Goal: Task Accomplishment & Management: Complete application form

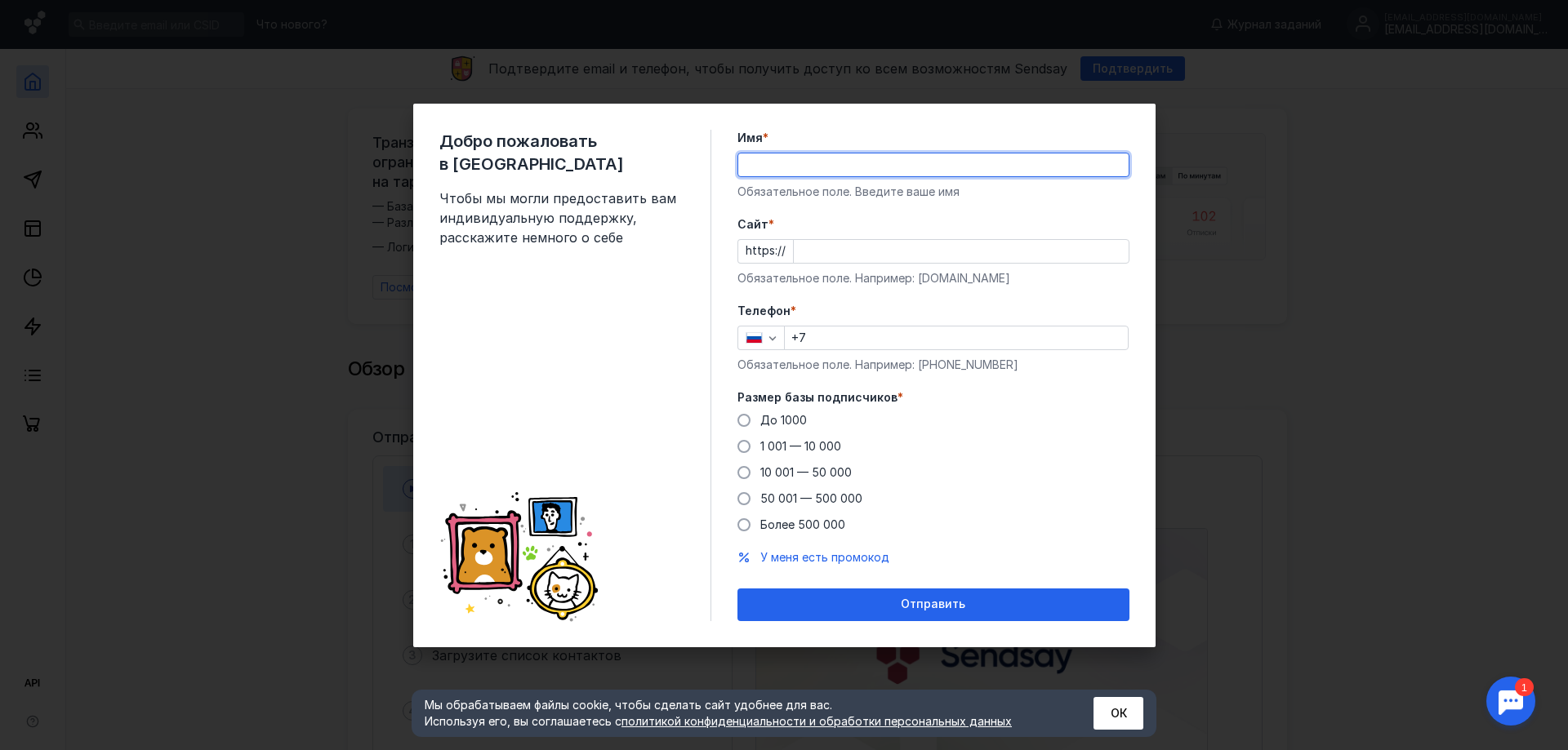
drag, startPoint x: 0, startPoint y: 0, endPoint x: 877, endPoint y: 165, distance: 892.4
click at [877, 165] on input "Имя *" at bounding box center [934, 164] width 391 height 23
type input "М"
type input "[PERSON_NAME]"
click at [846, 242] on input "Cайт *" at bounding box center [961, 251] width 334 height 23
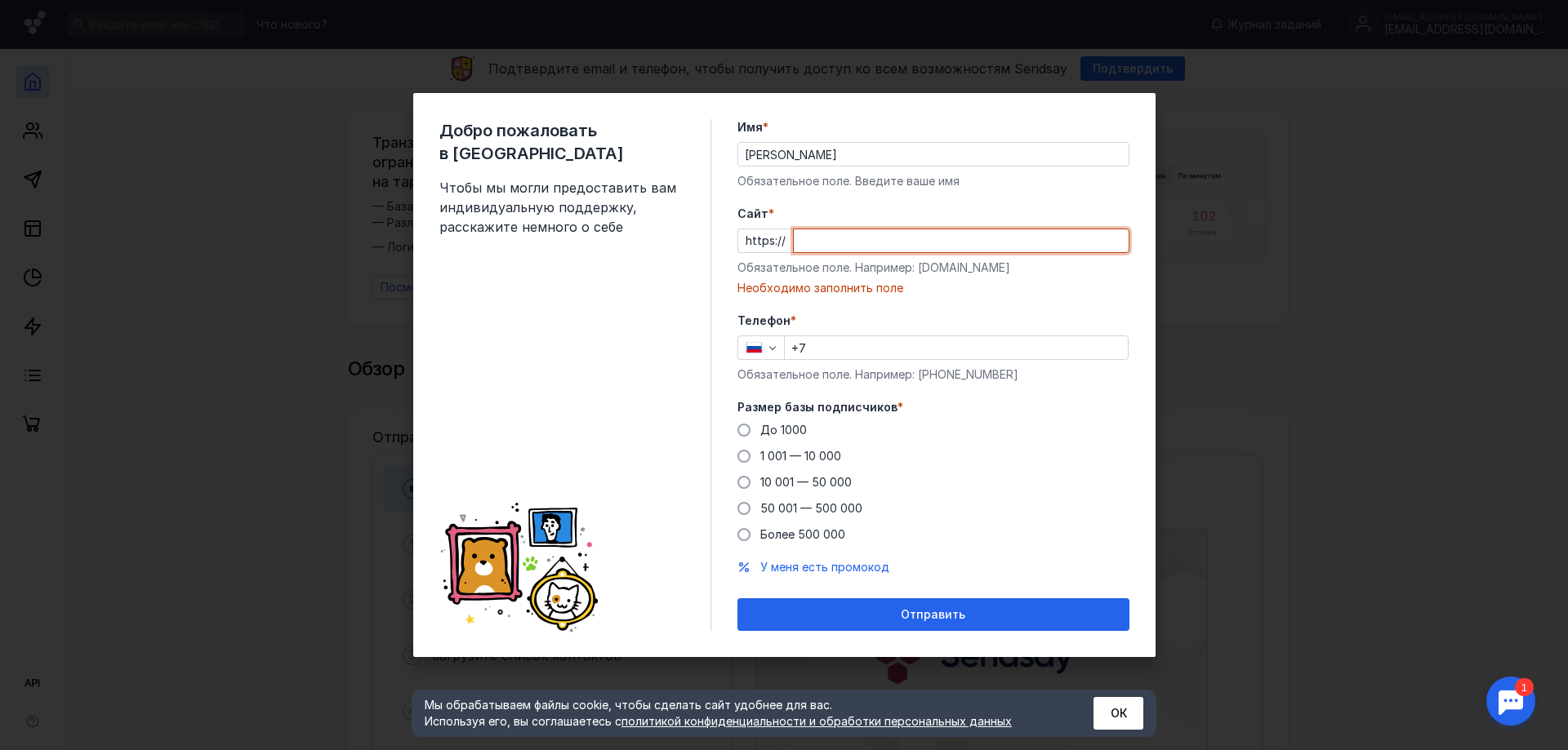
paste input "[DOMAIN_NAME][URL]"
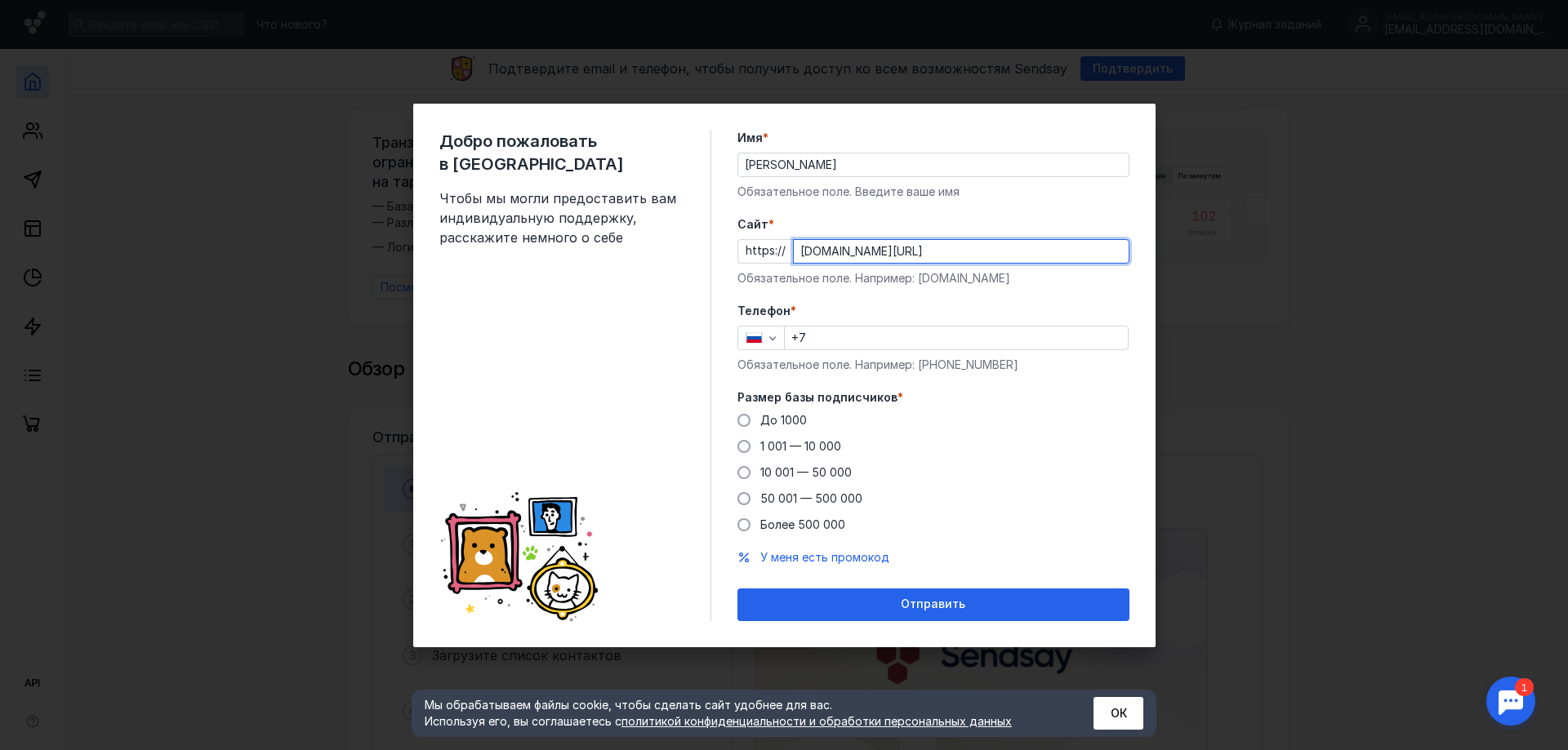
drag, startPoint x: 828, startPoint y: 252, endPoint x: 749, endPoint y: 256, distance: 79.1
click at [749, 256] on div "https:// [DOMAIN_NAME][URL]" at bounding box center [934, 251] width 392 height 24
click at [928, 213] on form "Имя * [PERSON_NAME] поле. Введите ваше имя [PERSON_NAME] * https:// [DOMAIN_NAM…" at bounding box center [934, 375] width 392 height 491
click at [882, 253] on input "[DOMAIN_NAME][URL]" at bounding box center [961, 251] width 334 height 23
type input "[DOMAIN_NAME]"
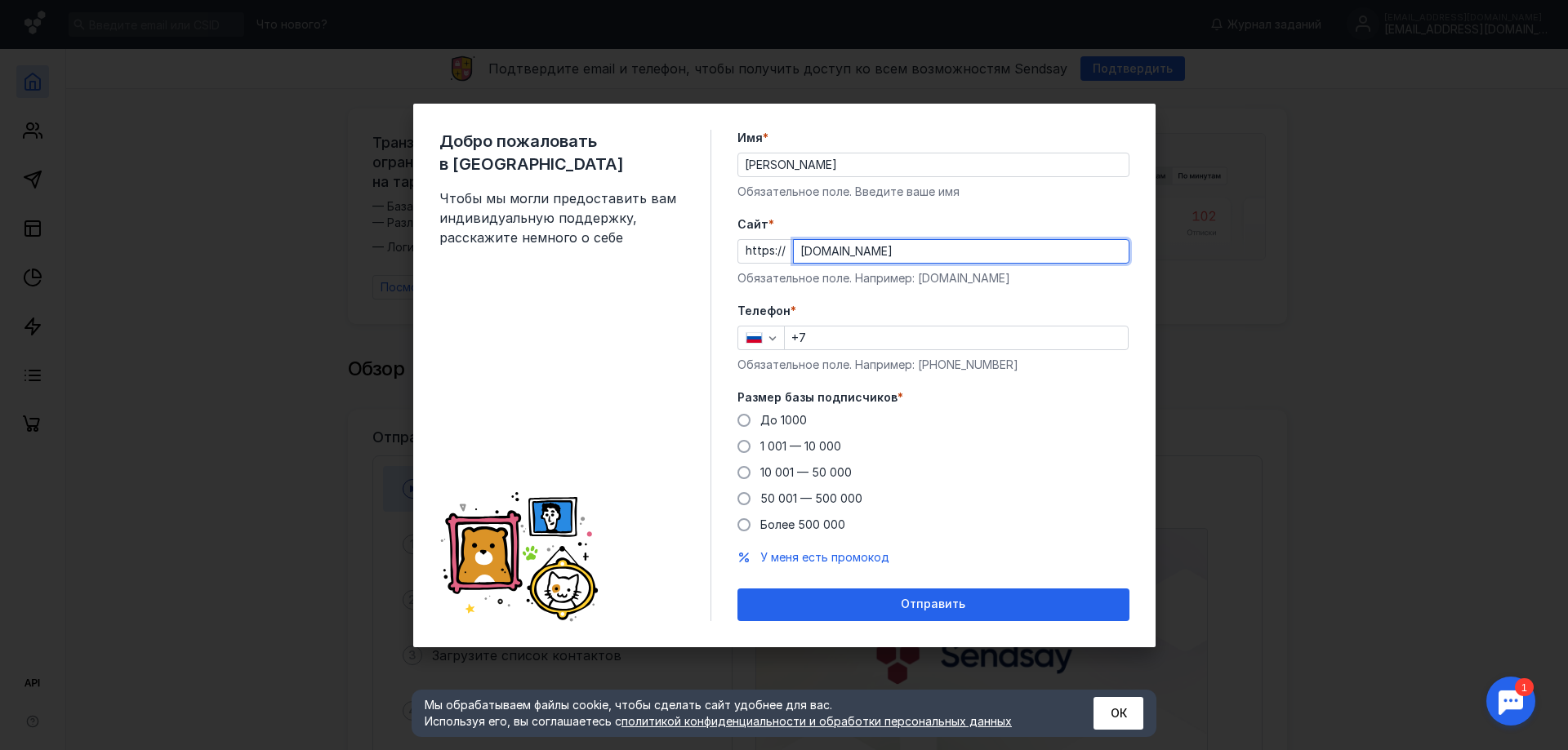
click at [861, 334] on input "+7" at bounding box center [956, 337] width 343 height 23
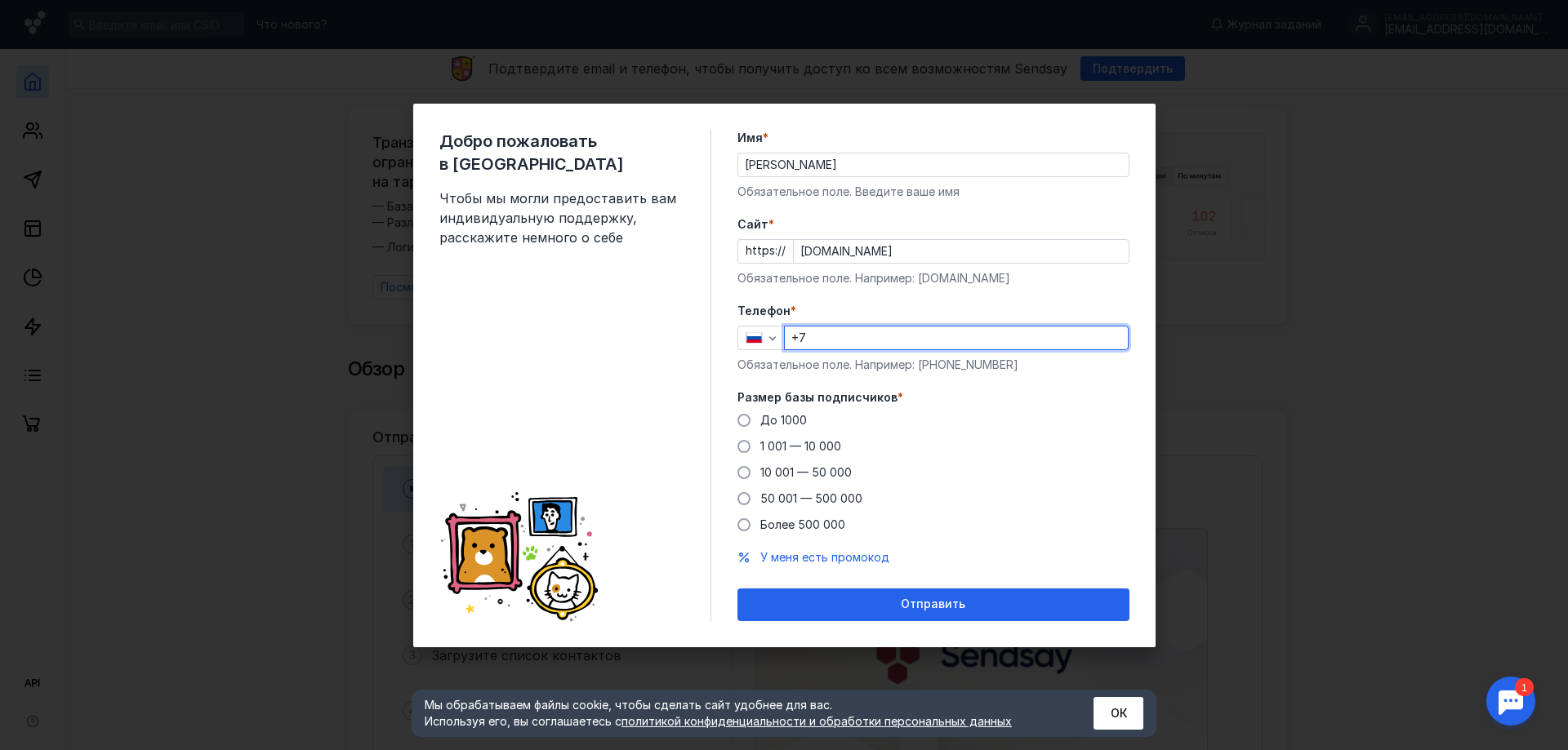
click at [793, 380] on form "Имя * [PERSON_NAME] поле. Введите ваше имя [PERSON_NAME] * https:// [DOMAIN_NAM…" at bounding box center [934, 375] width 392 height 491
click at [773, 421] on span "До 1000" at bounding box center [783, 419] width 46 height 14
click at [0, 0] on input "До 1000" at bounding box center [0, 0] width 0 height 0
click at [877, 340] on input "+7" at bounding box center [956, 337] width 343 height 23
click at [716, 368] on div "Добро пожаловать в Sendsay Чтобы мы могли предоставить вам индивидуальную подде…" at bounding box center [784, 375] width 742 height 543
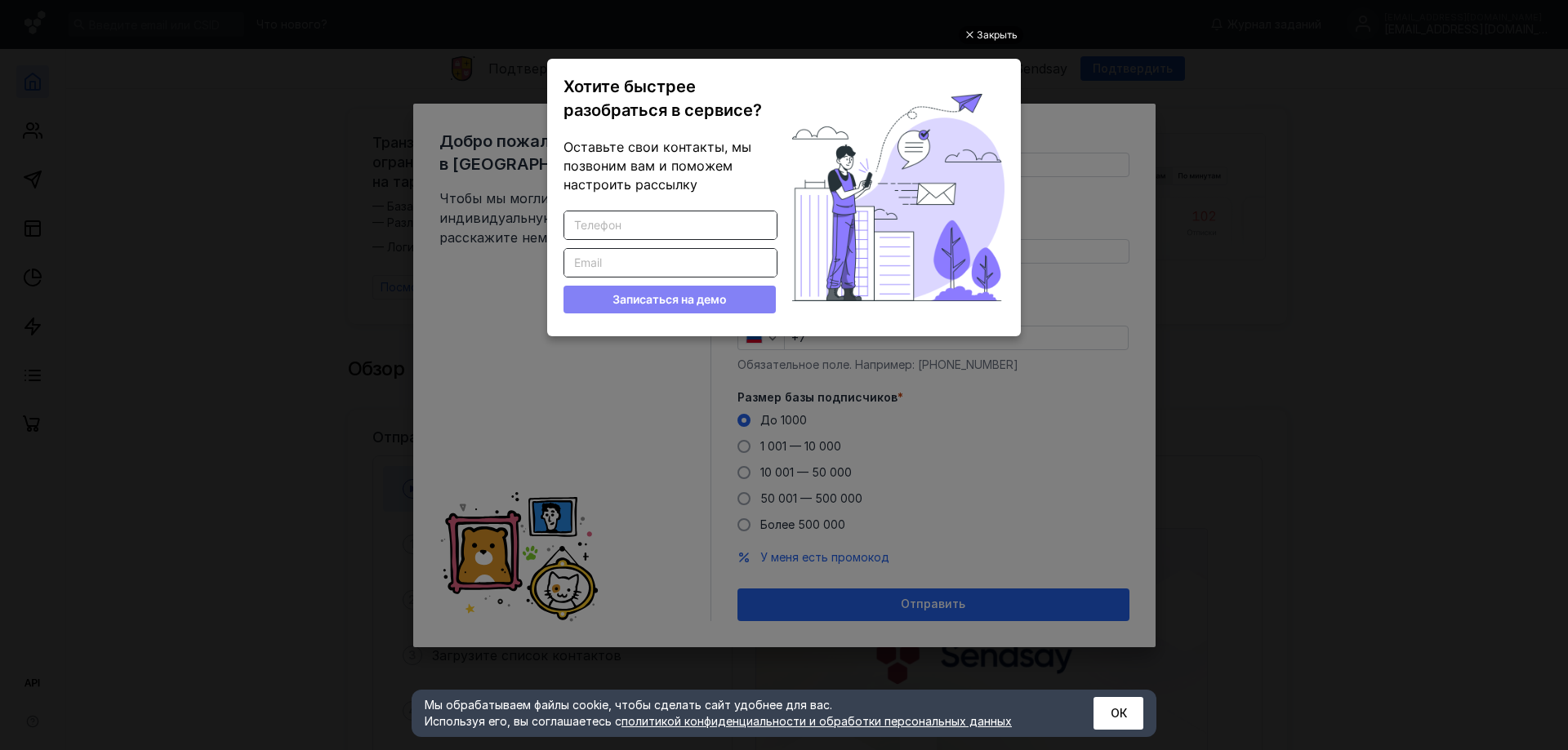
click at [987, 35] on div "Закрыть" at bounding box center [997, 35] width 41 height 18
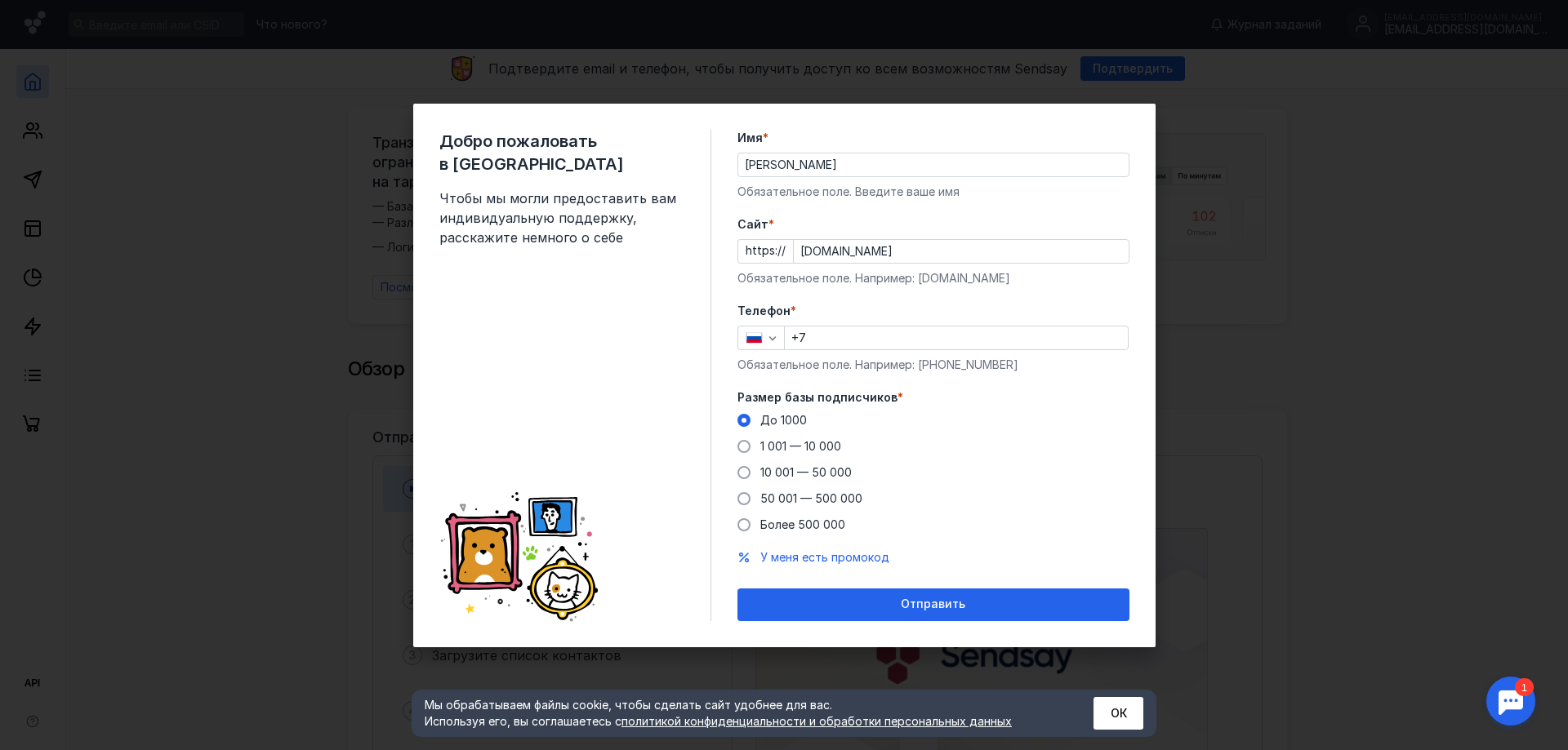
click at [904, 321] on div "Телефон * +7 Обязательное поле. Например: [PHONE_NUMBER]" at bounding box center [934, 337] width 392 height 70
drag, startPoint x: 905, startPoint y: 329, endPoint x: 905, endPoint y: 342, distance: 13.0
click at [905, 329] on input "+7" at bounding box center [956, 337] width 343 height 23
click at [879, 334] on input "[PHONE_NUMBER]" at bounding box center [956, 337] width 343 height 23
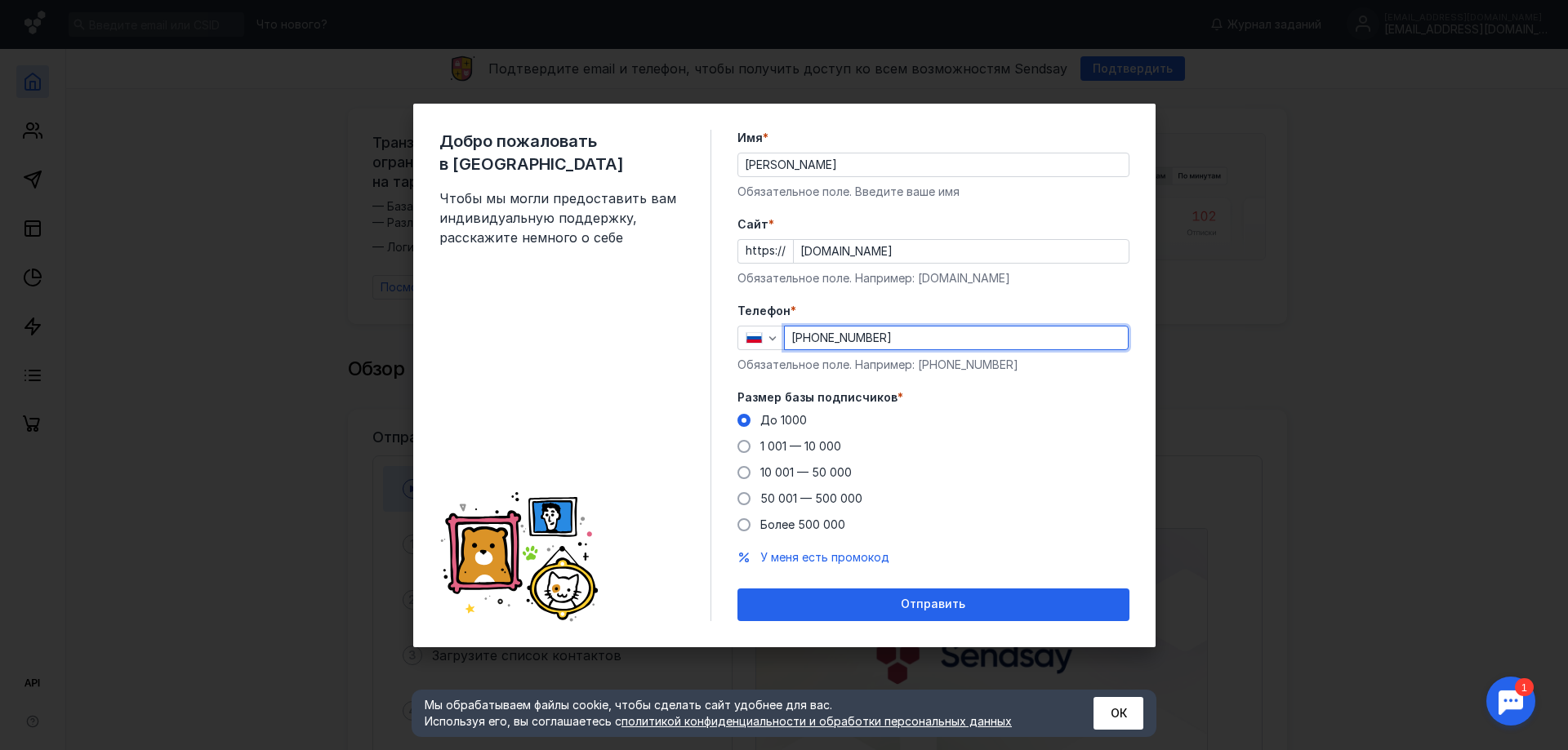
click at [879, 334] on input "[PHONE_NUMBER]" at bounding box center [956, 337] width 343 height 23
type input "[PHONE_NUMBER]"
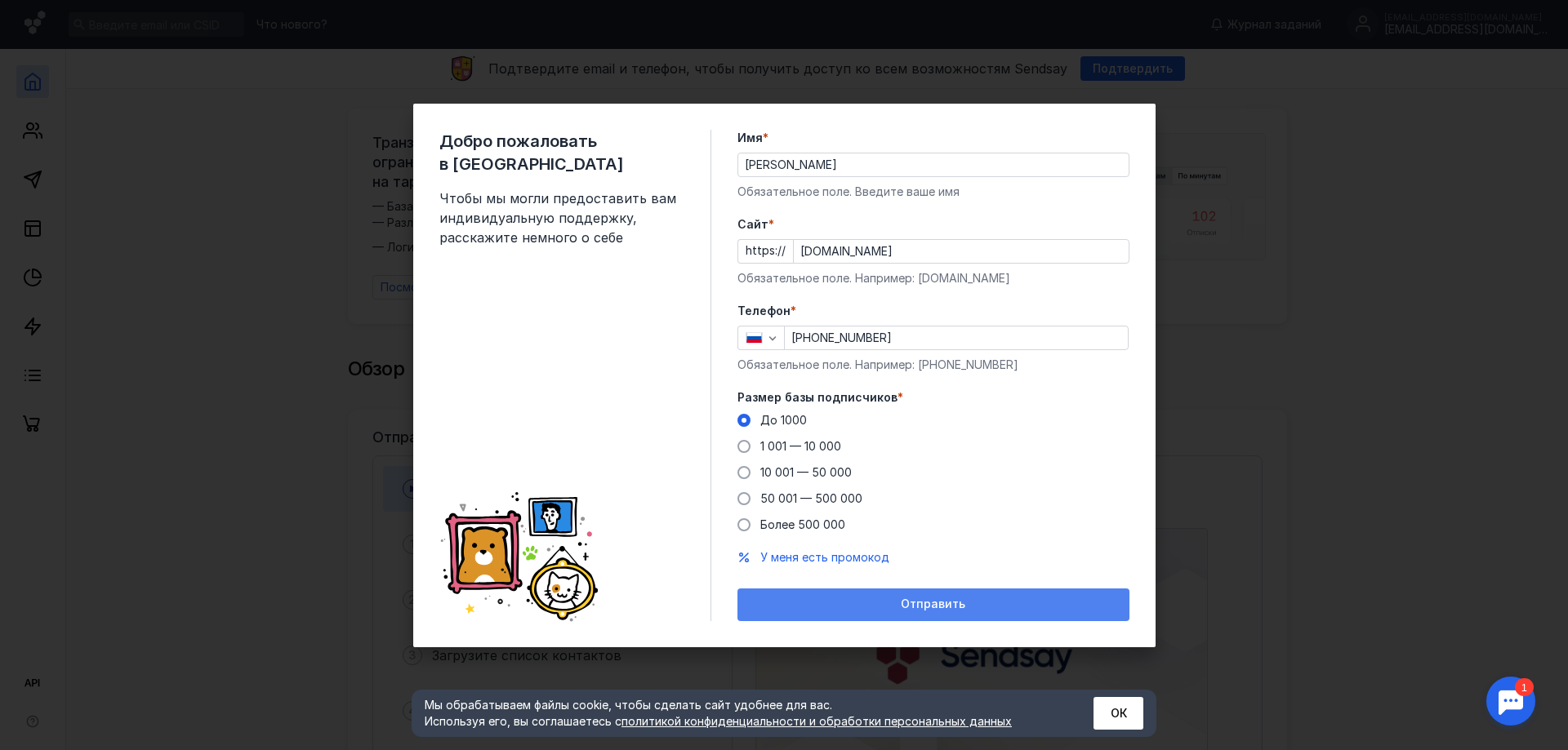
click at [943, 607] on span "Отправить" at bounding box center [933, 604] width 64 height 14
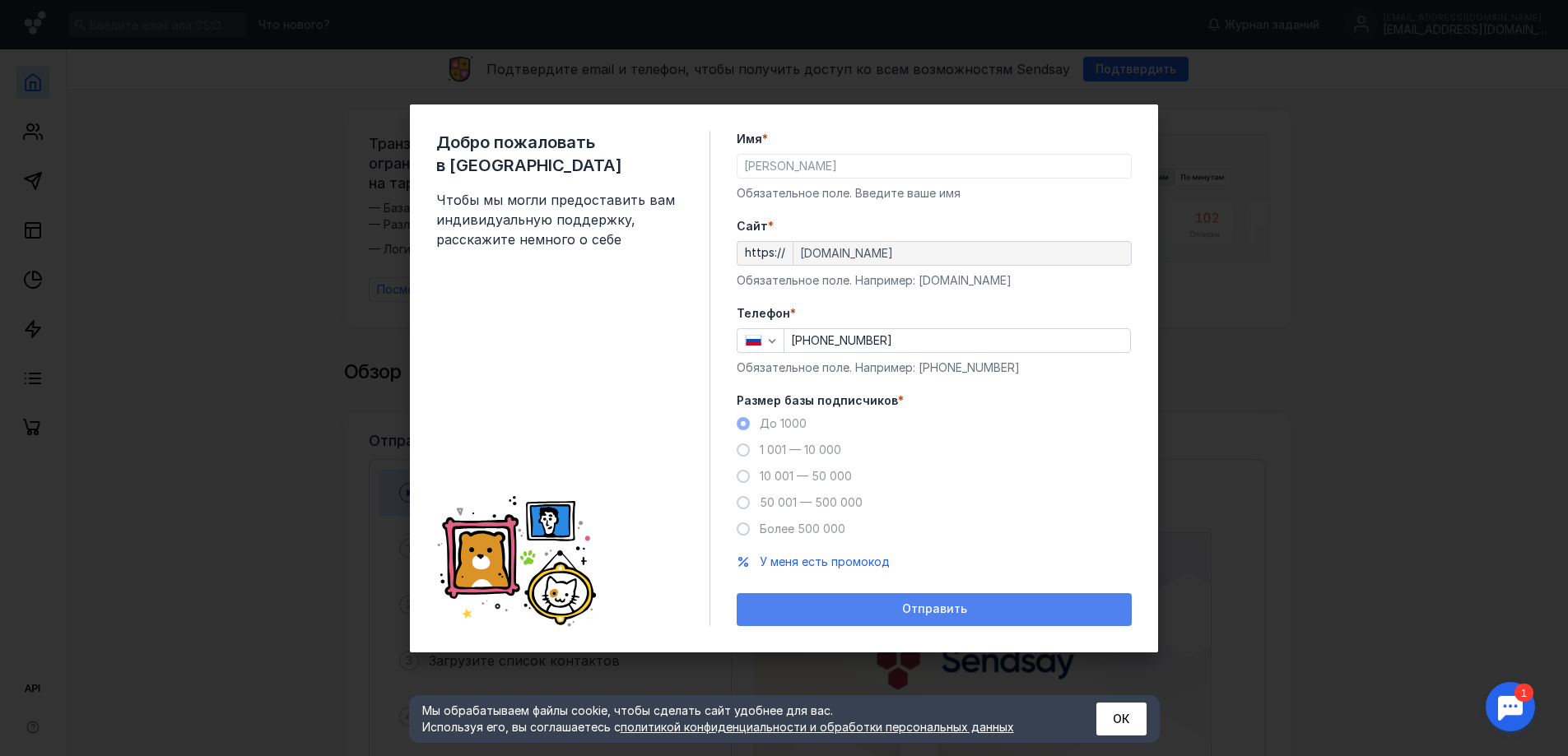
click at [931, 611] on span "Отправить" at bounding box center [934, 609] width 65 height 14
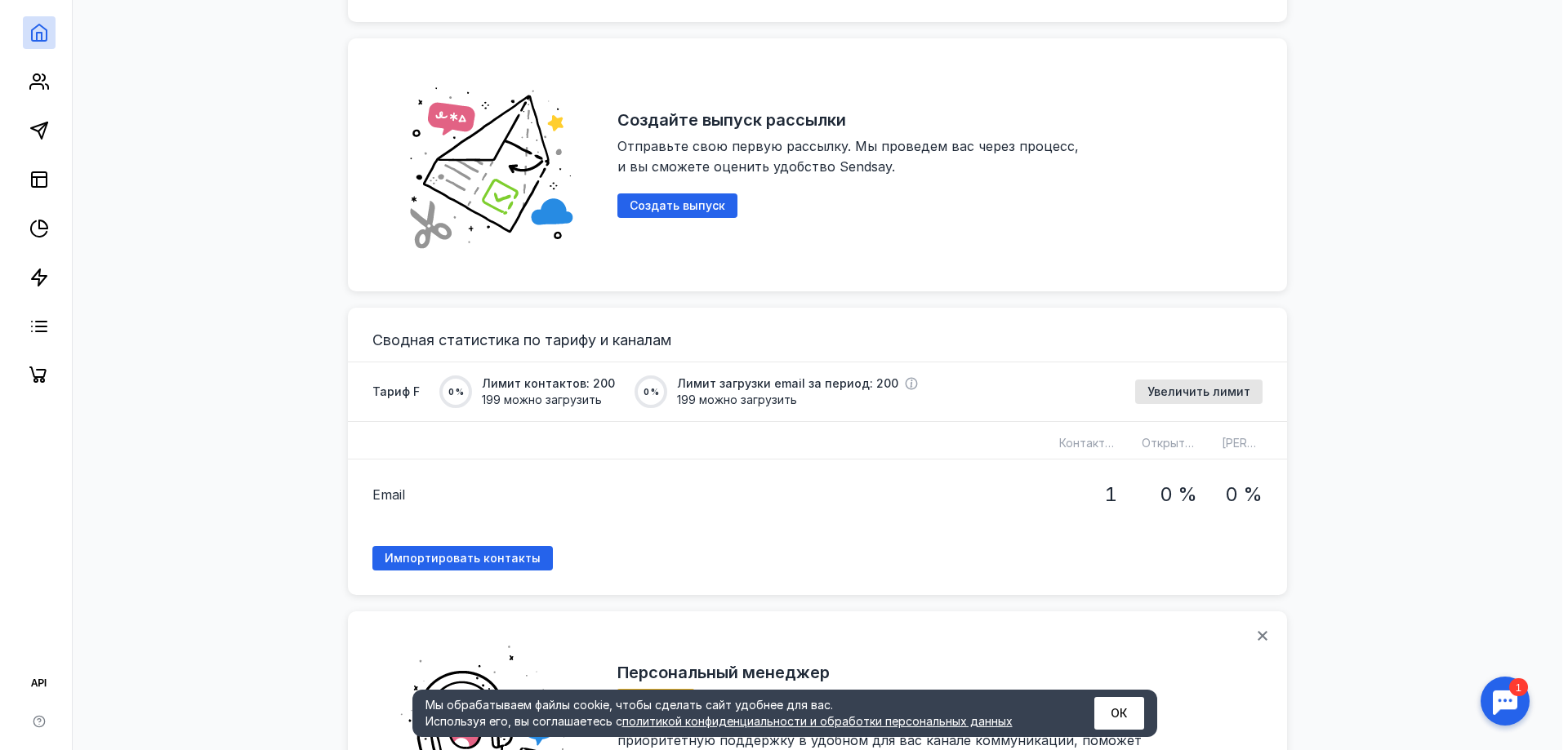
scroll to position [979, 0]
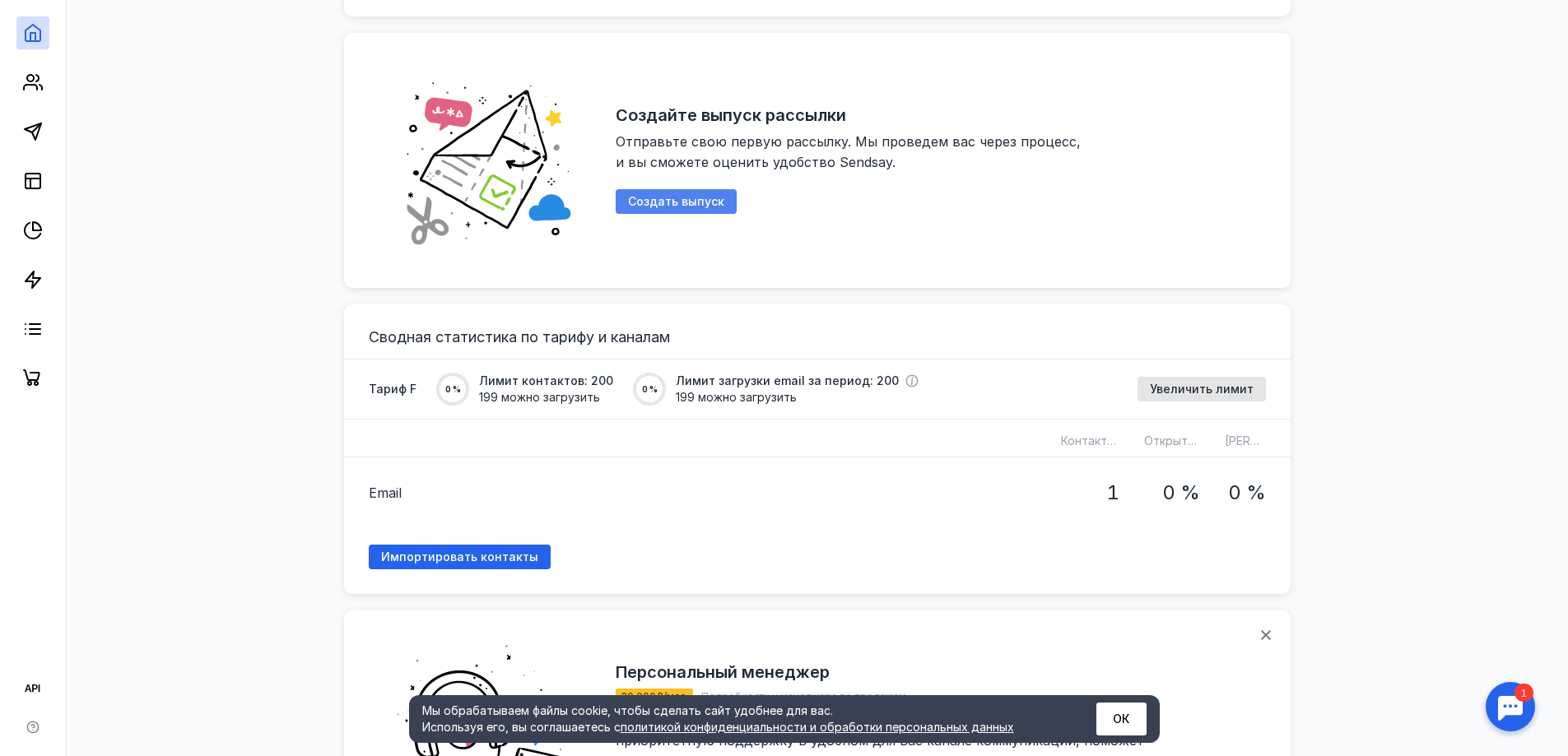
click at [658, 204] on div "Создать выпуск" at bounding box center [676, 201] width 121 height 25
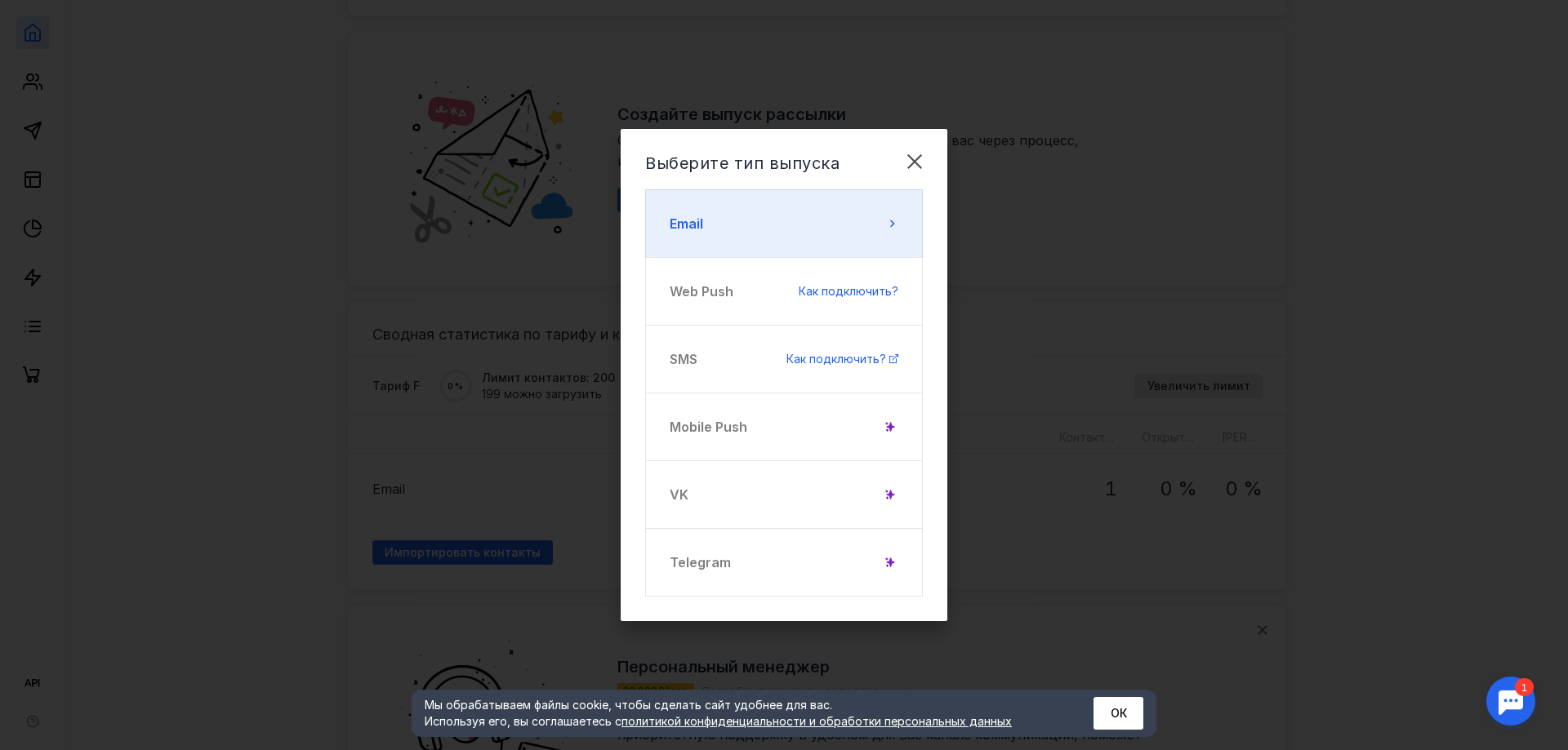
click at [761, 243] on button "Email" at bounding box center [784, 224] width 277 height 69
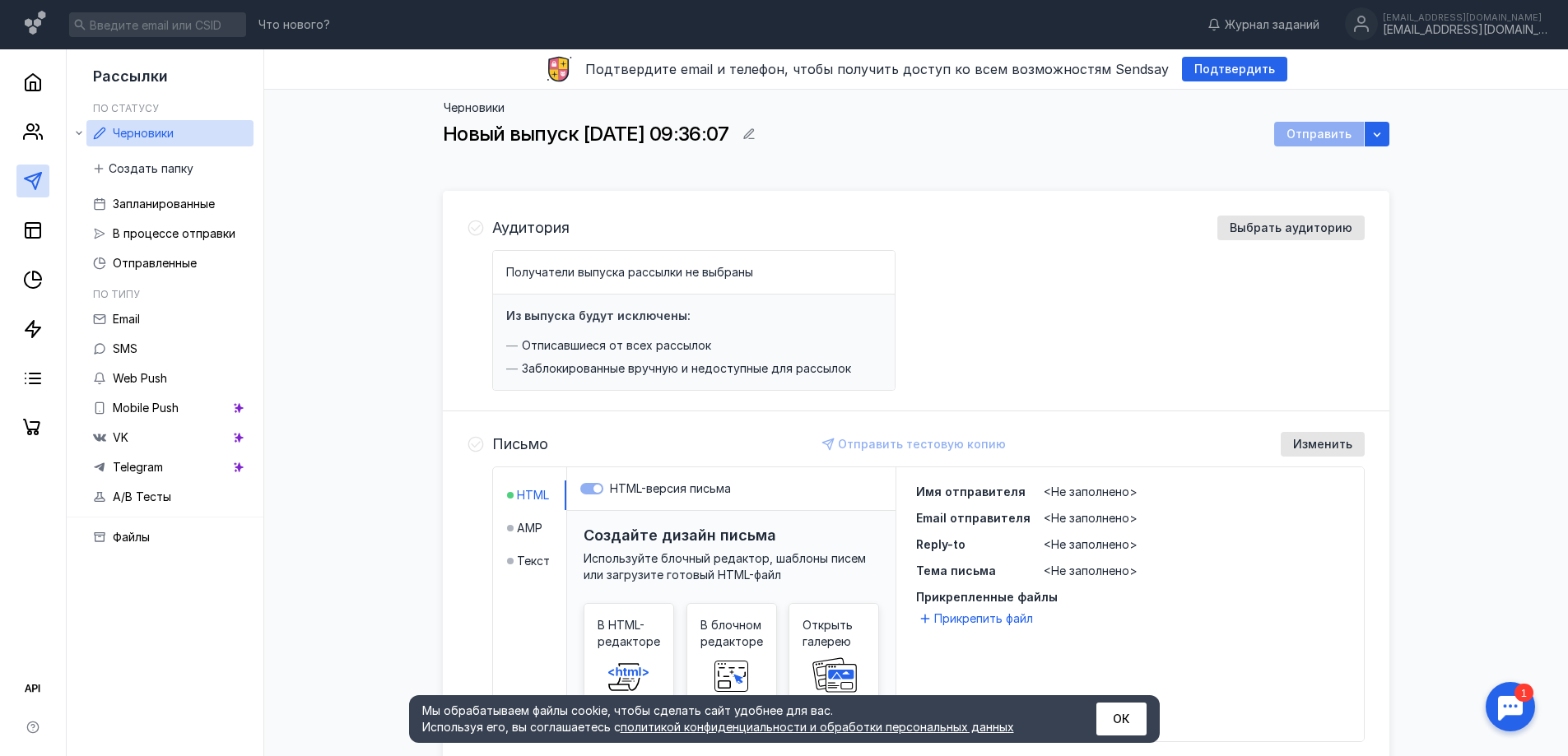
click at [645, 273] on span "Получатели выпуска рассылки не выбраны" at bounding box center [629, 271] width 247 height 14
click at [647, 274] on span "Получатели выпуска рассылки не выбраны" at bounding box center [629, 271] width 247 height 14
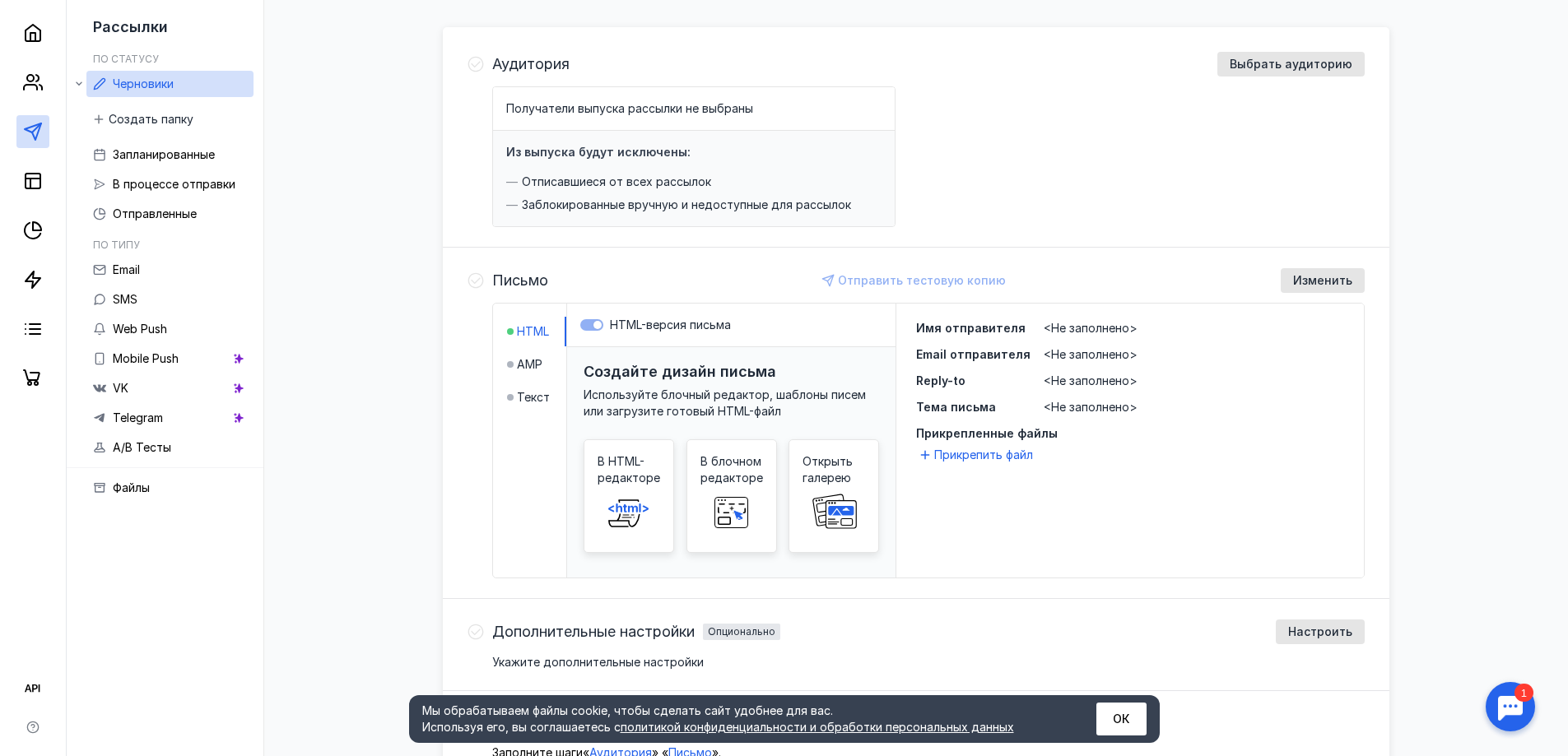
scroll to position [164, 0]
click at [518, 394] on span "Текст" at bounding box center [533, 396] width 33 height 16
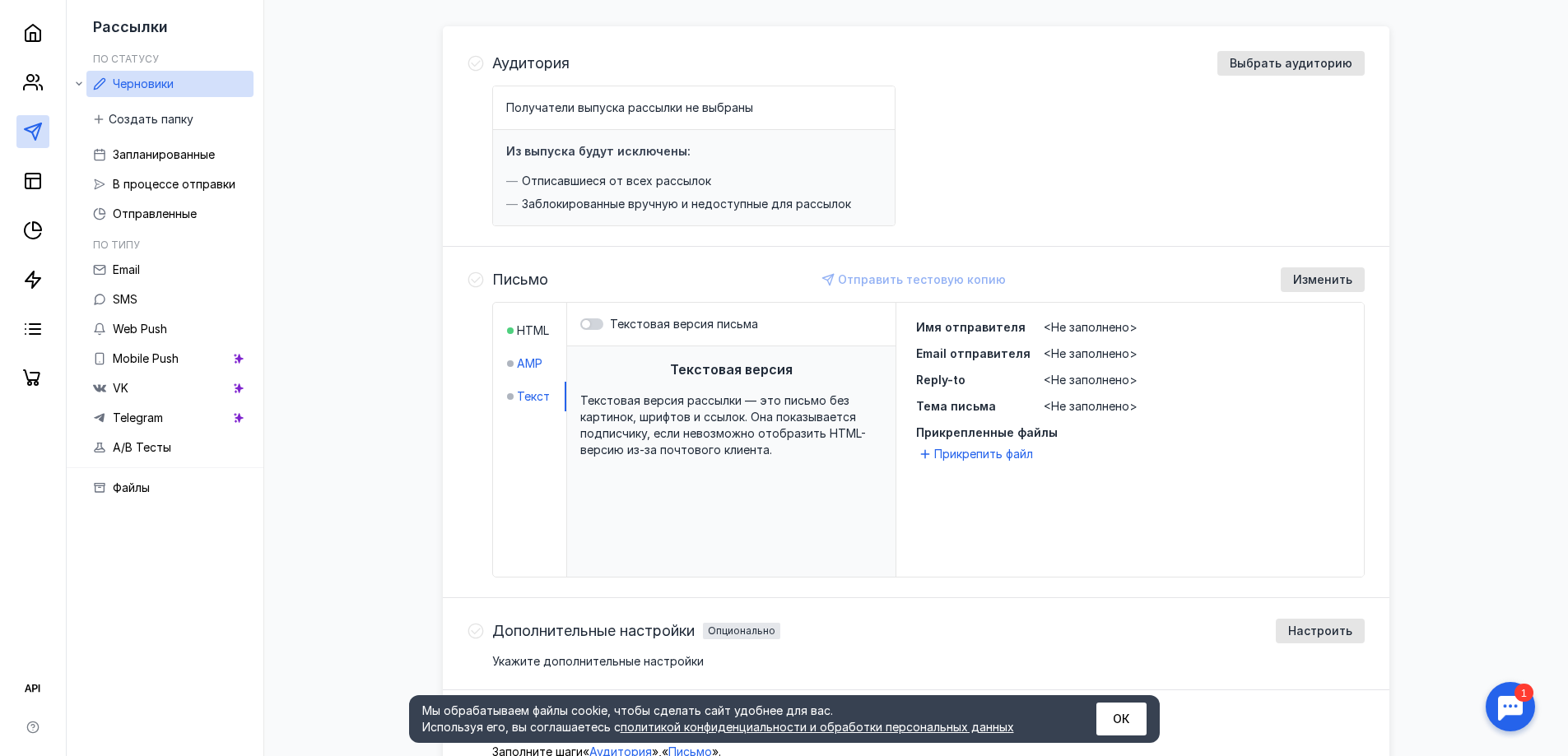
click at [517, 359] on span "AMP" at bounding box center [530, 363] width 26 height 16
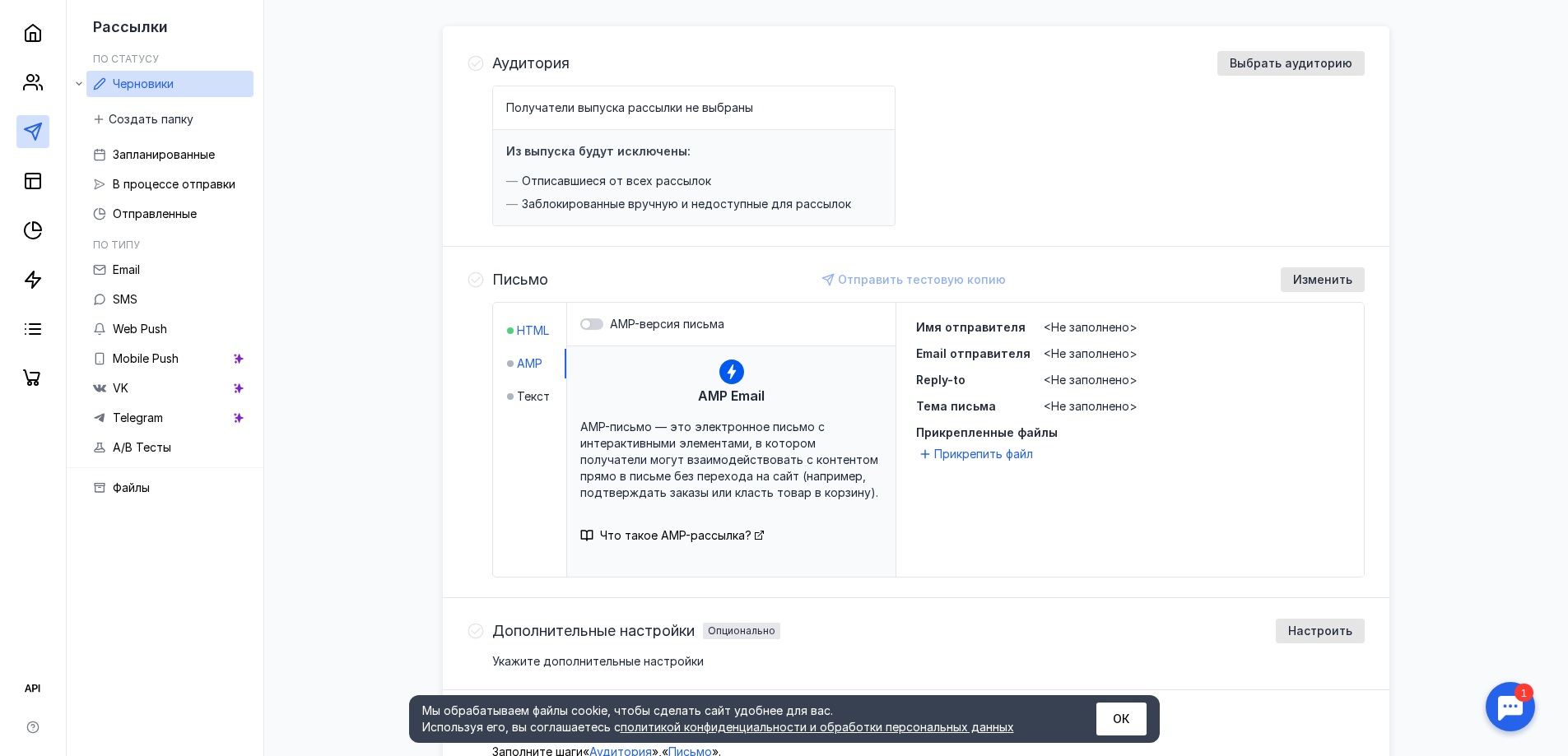
click at [521, 323] on span "HTML" at bounding box center [532, 331] width 32 height 16
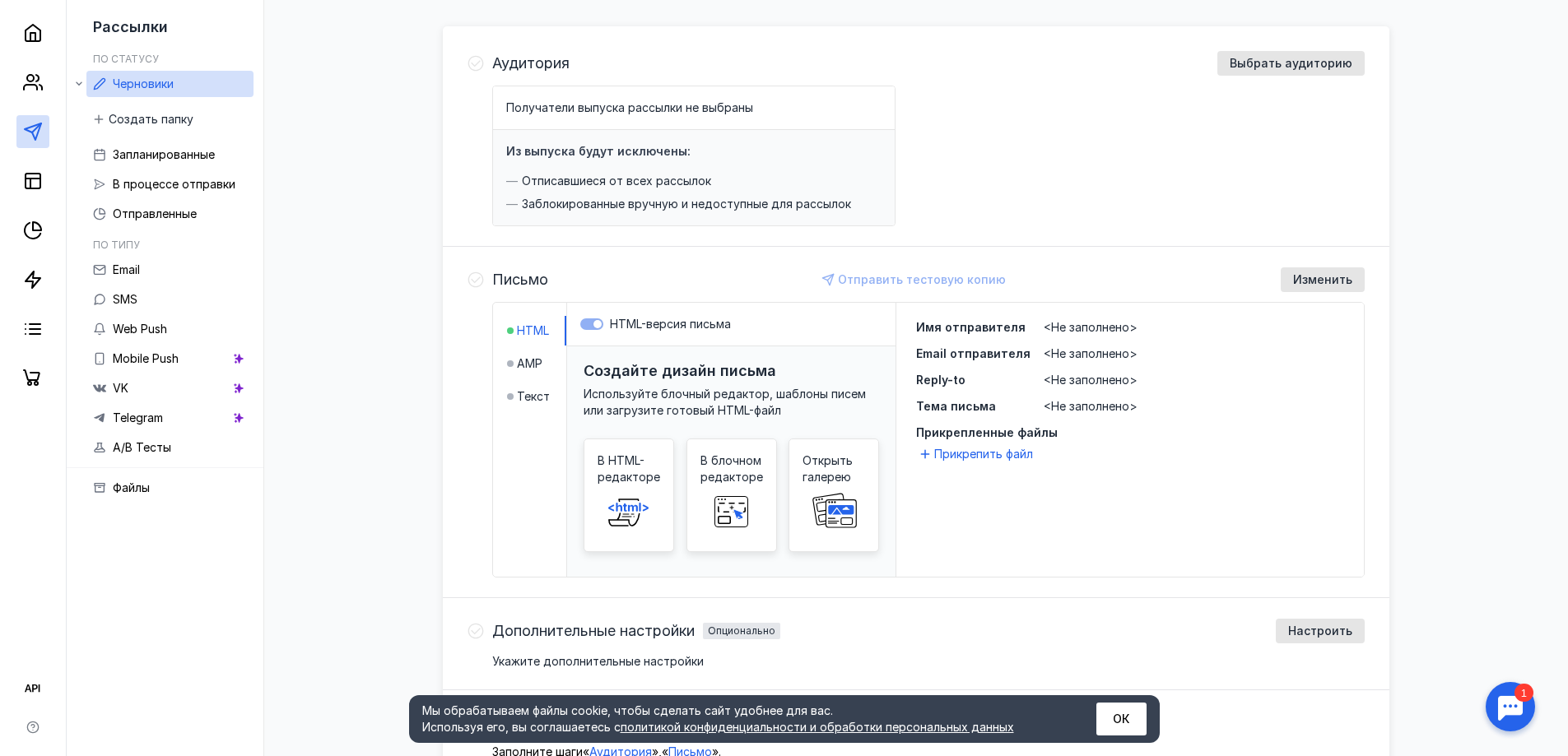
click at [744, 396] on span "Используйте блочный редактор, шаблоны писем или загрузите готовый HTML-файл" at bounding box center [724, 402] width 282 height 30
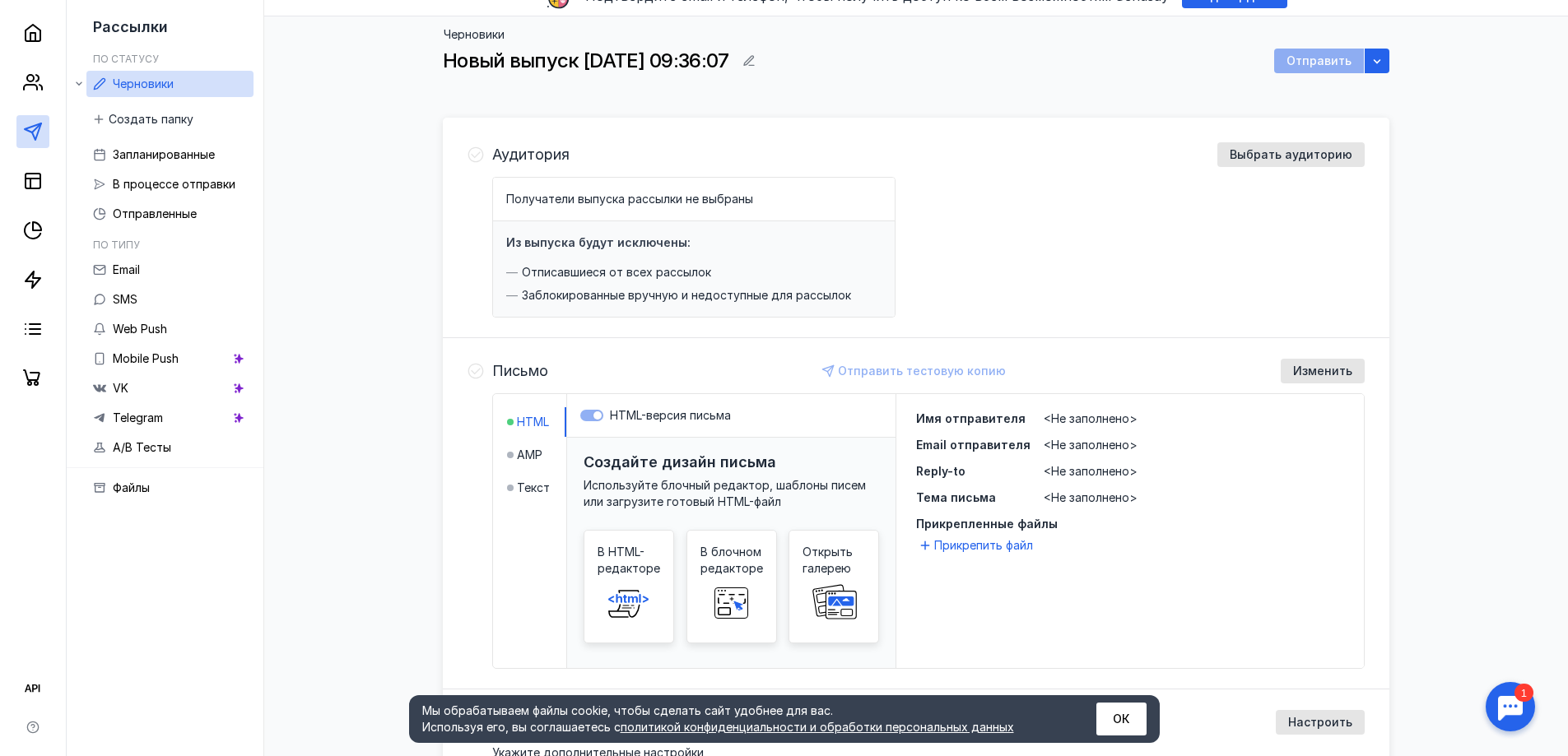
scroll to position [0, 0]
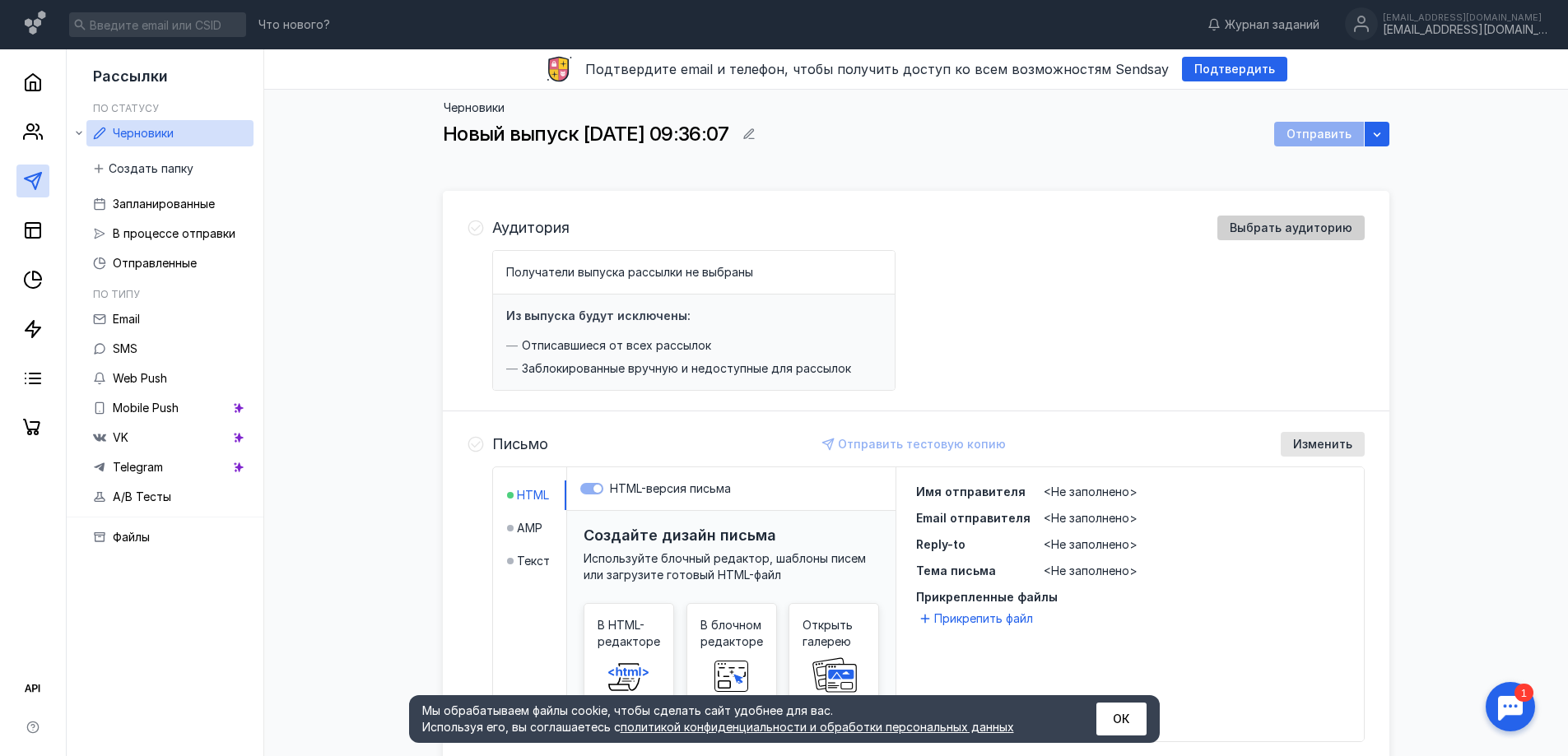
click at [1253, 217] on div "Выбрать аудиторию" at bounding box center [1290, 227] width 147 height 25
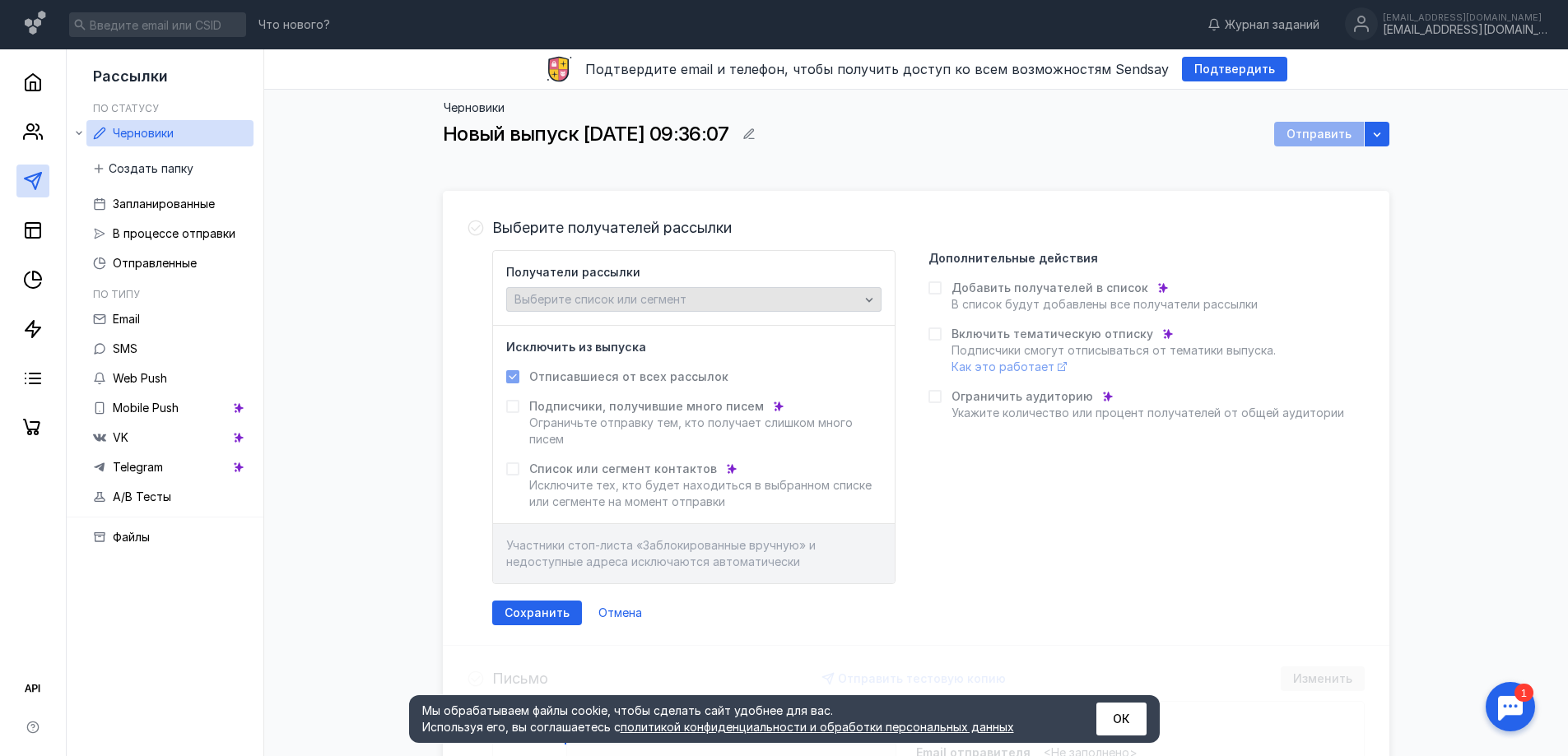
click at [784, 289] on div "Выберите список или сегмент" at bounding box center [693, 299] width 375 height 25
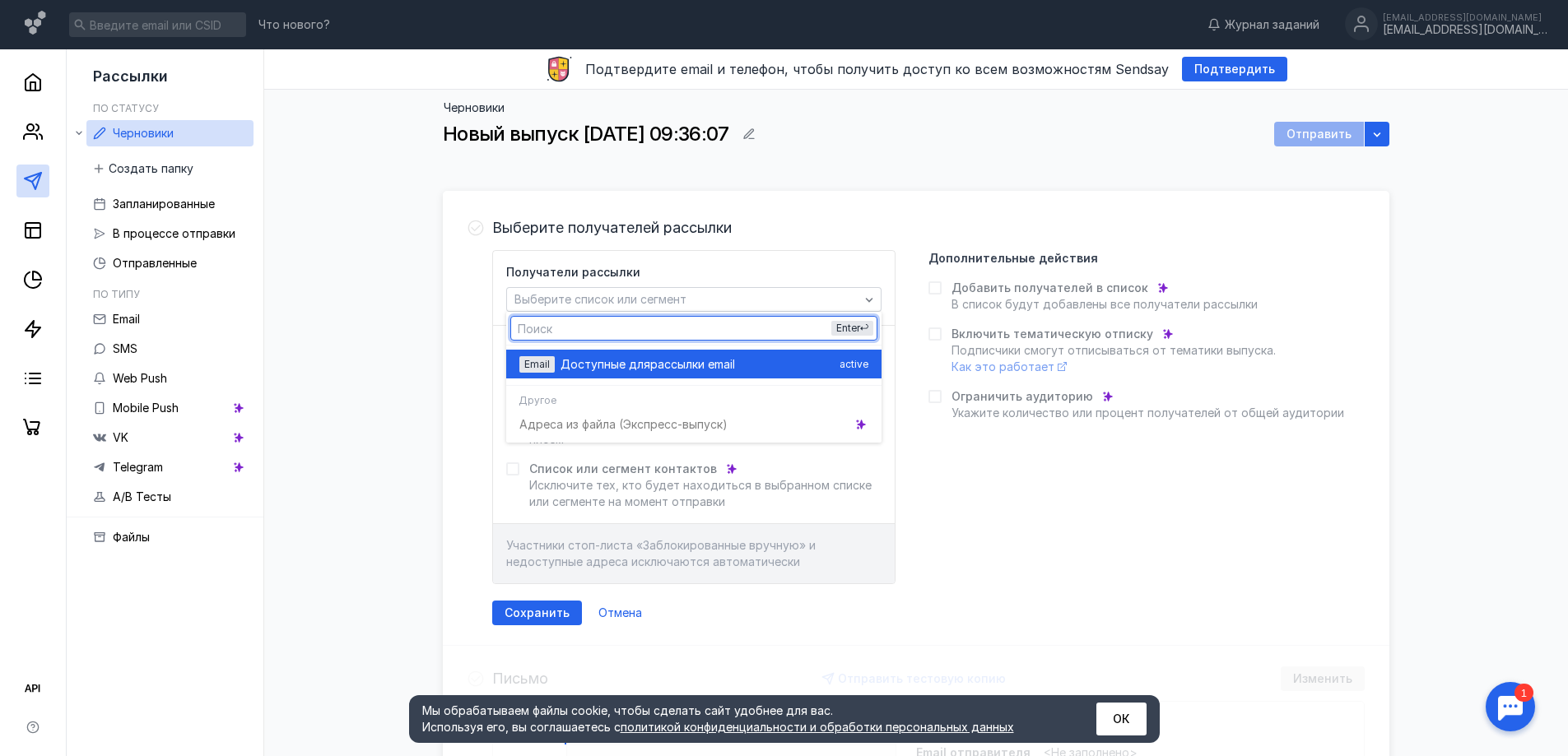
click at [727, 367] on span "рассылки email" at bounding box center [692, 364] width 85 height 16
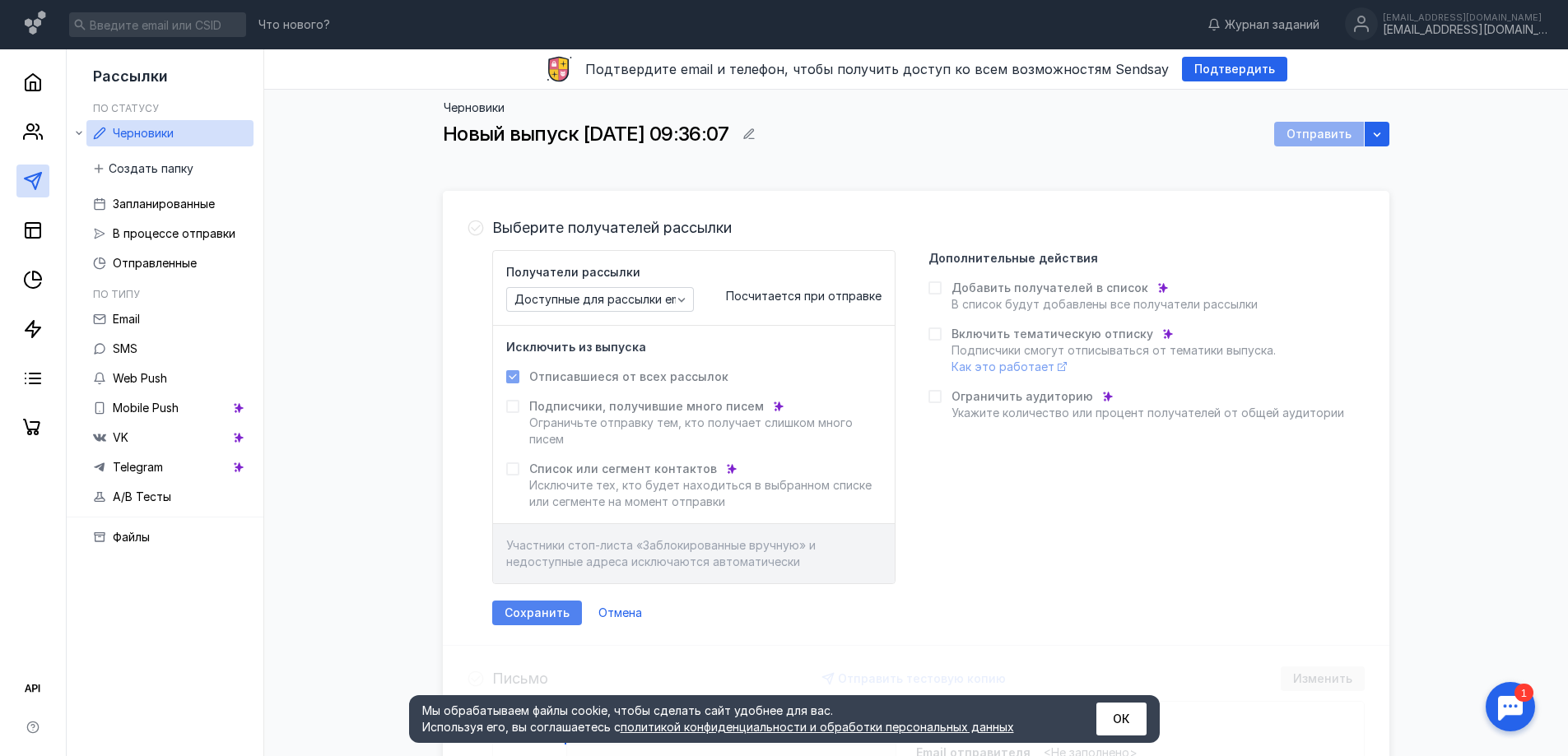
click at [519, 614] on span "Сохранить" at bounding box center [536, 613] width 65 height 14
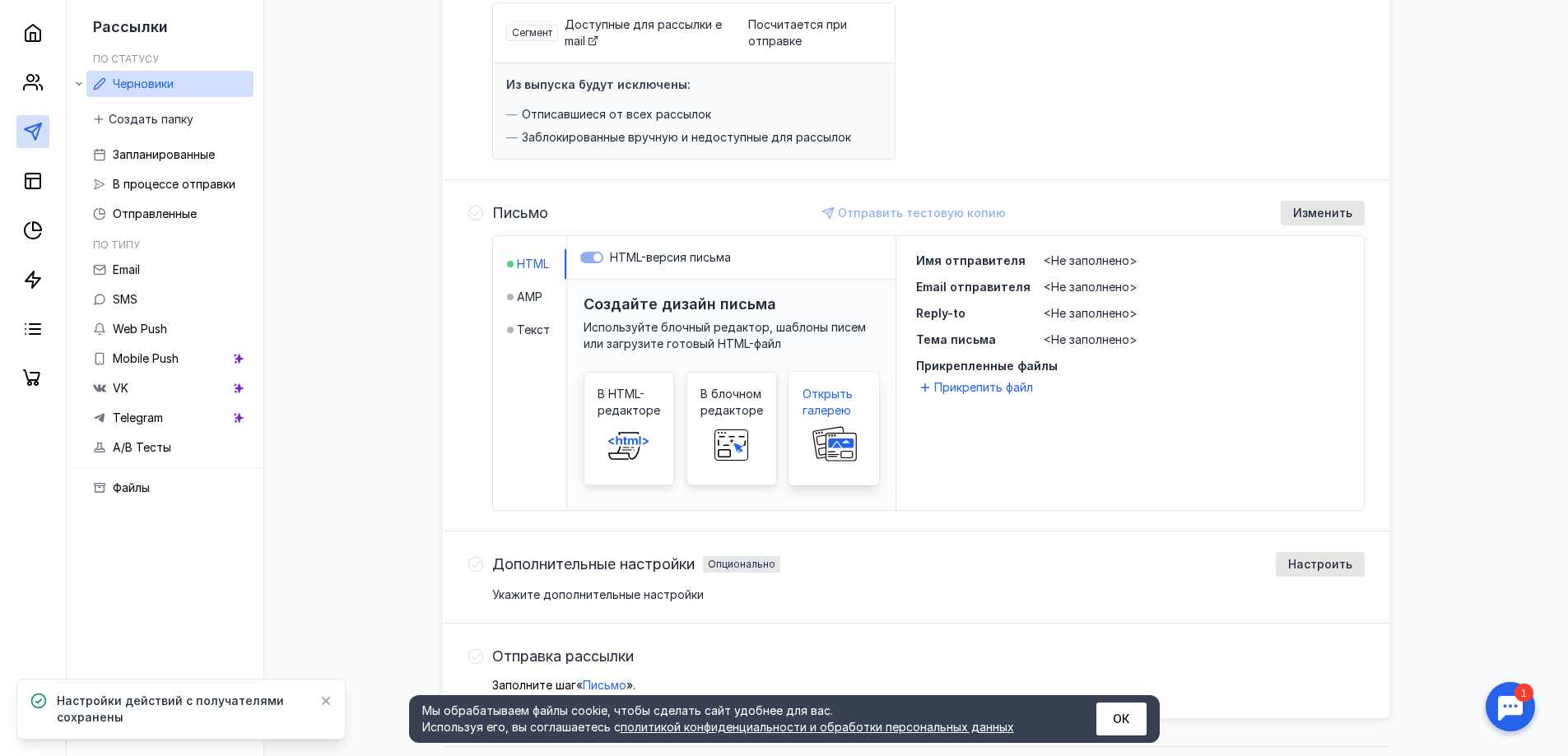
scroll to position [287, 0]
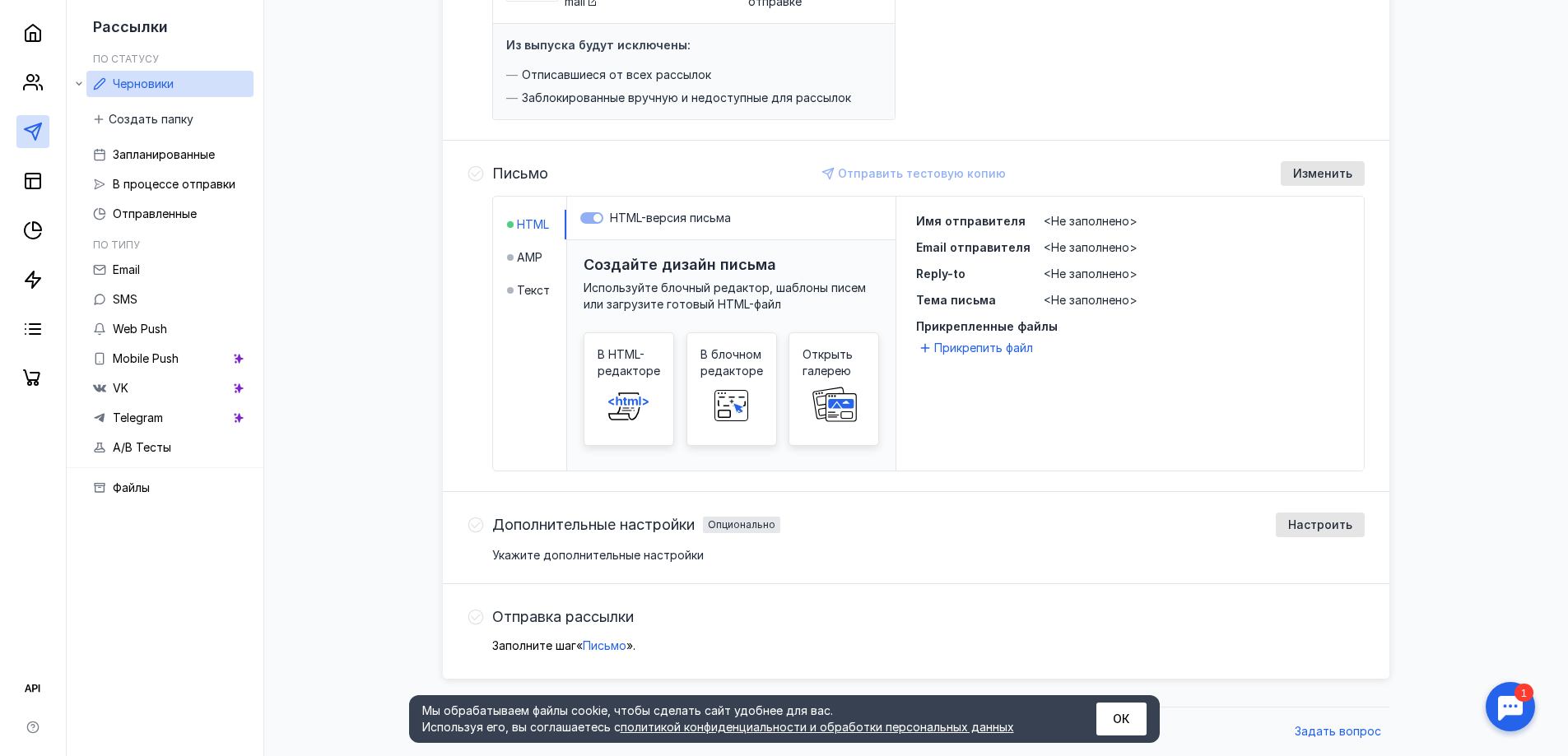
click at [967, 302] on span "Тема письма" at bounding box center [955, 299] width 79 height 14
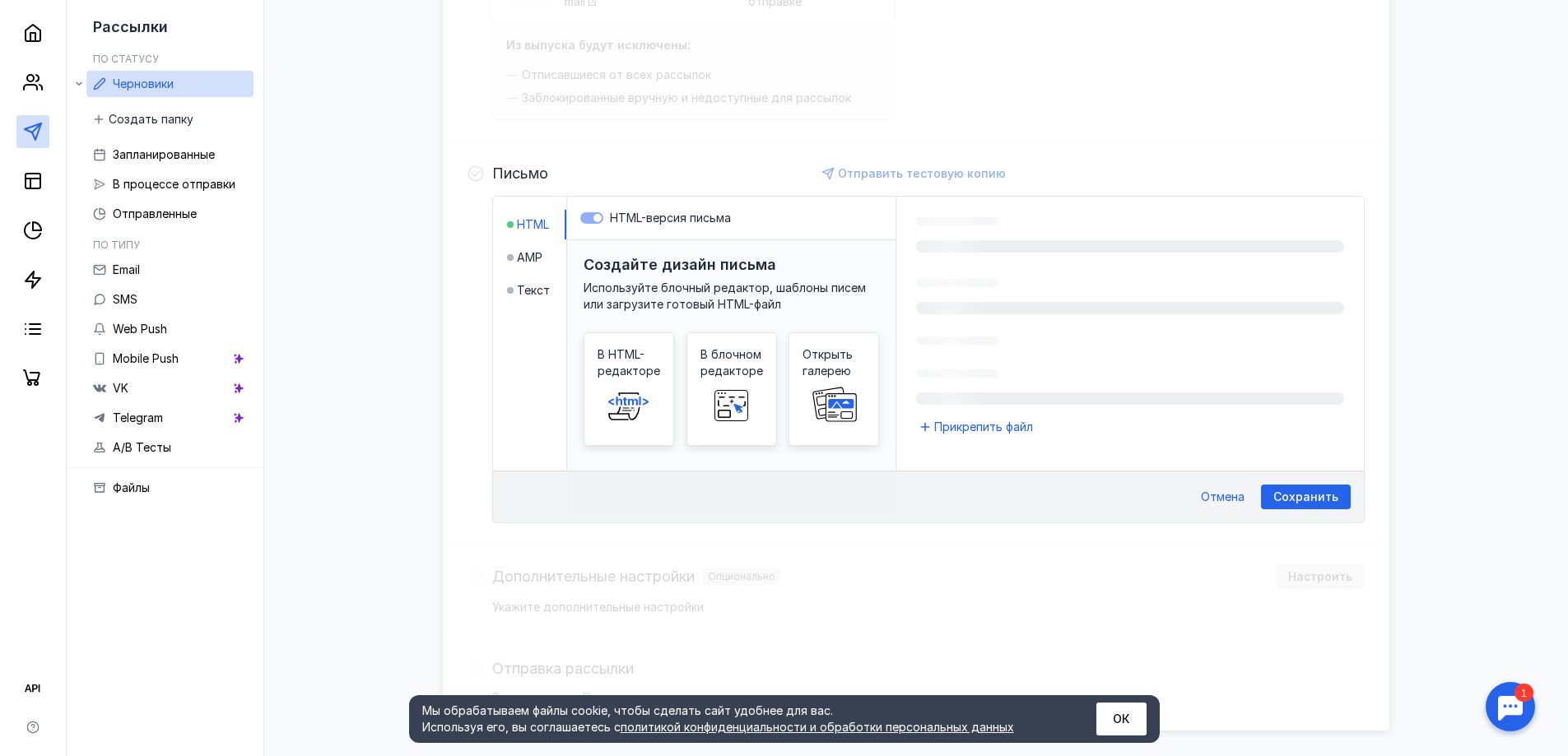
scroll to position [352, 0]
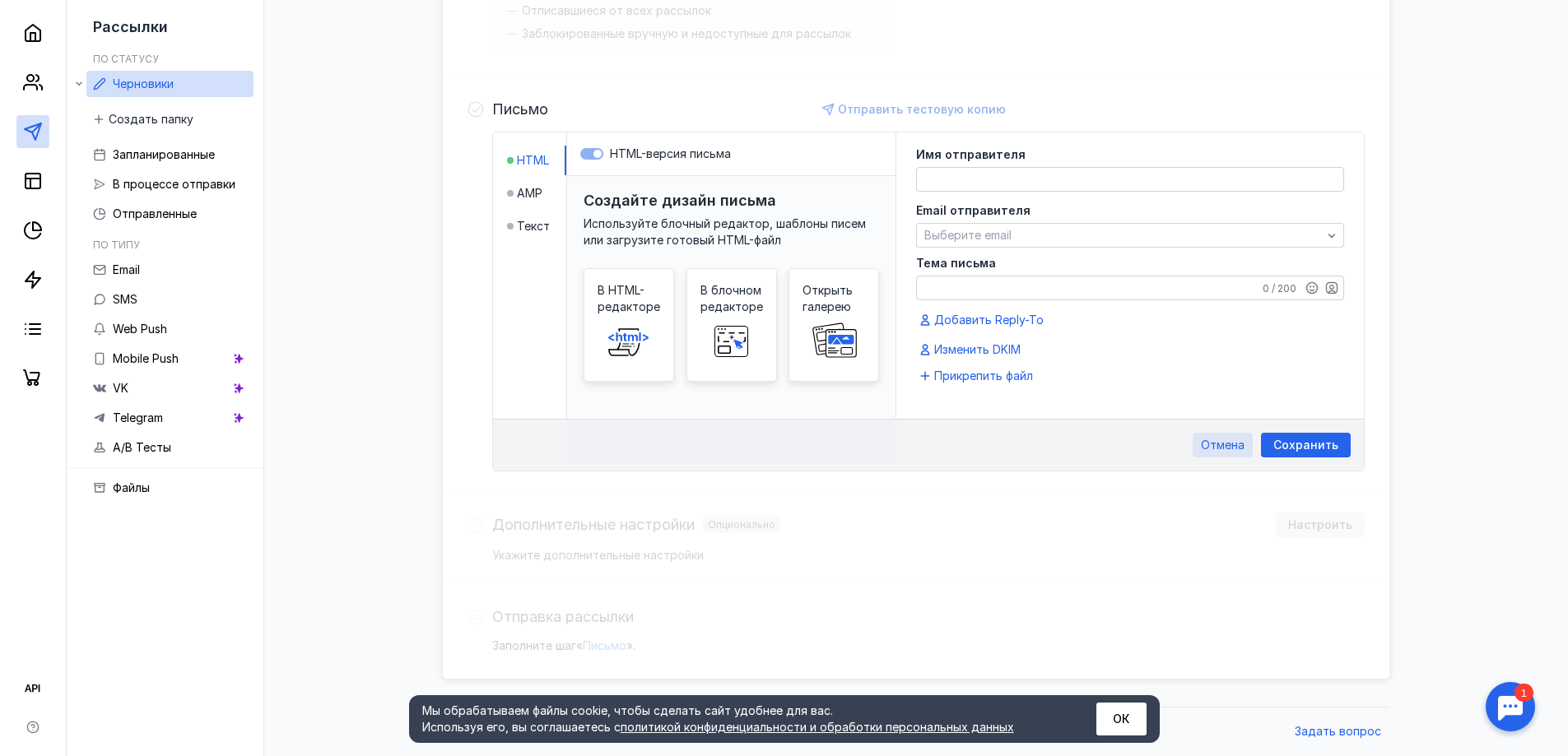
click at [1220, 438] on span "Отмена" at bounding box center [1223, 445] width 44 height 14
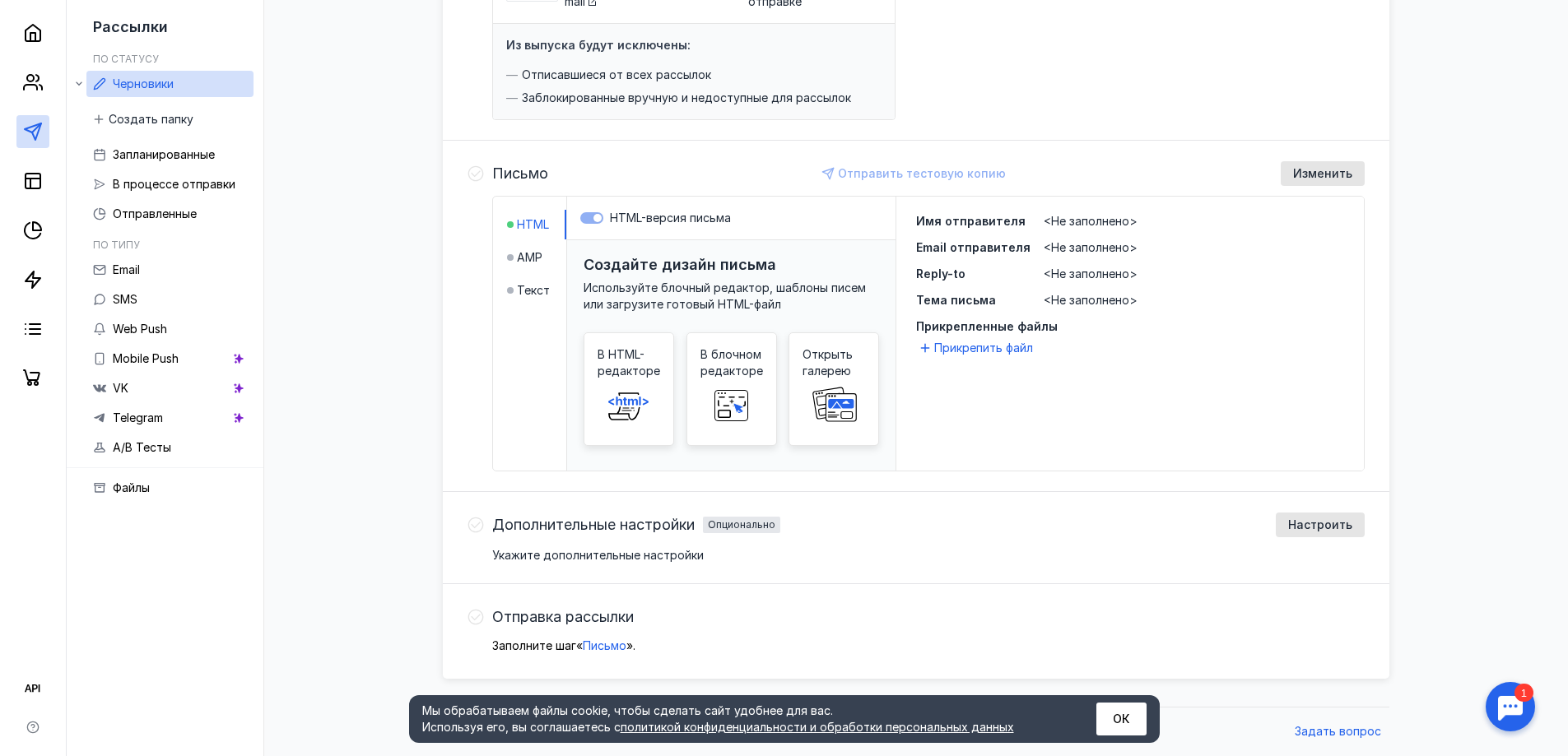
scroll to position [287, 0]
click at [998, 219] on span "Имя отправителя" at bounding box center [971, 220] width 110 height 14
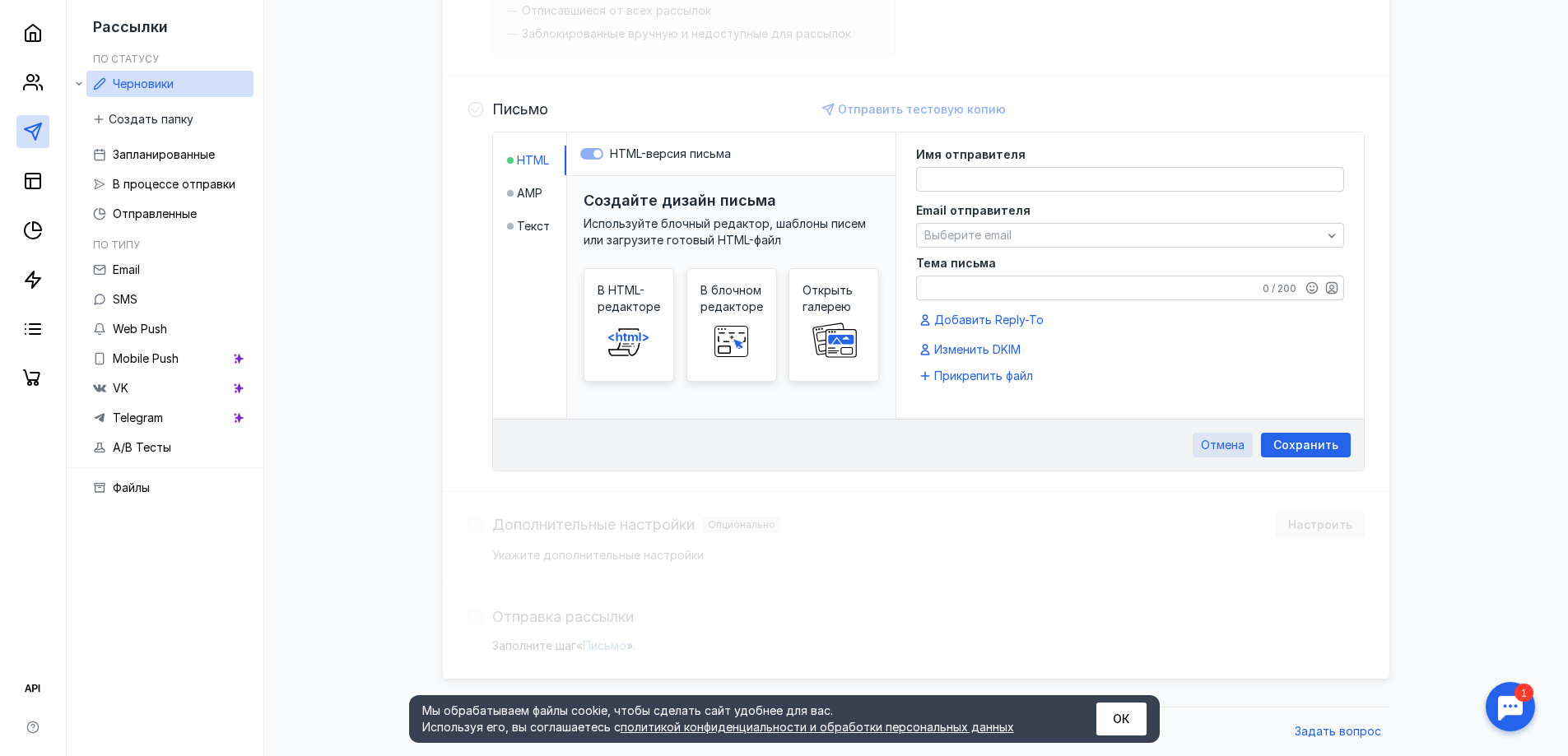
click at [1219, 439] on span "Отмена" at bounding box center [1223, 445] width 44 height 14
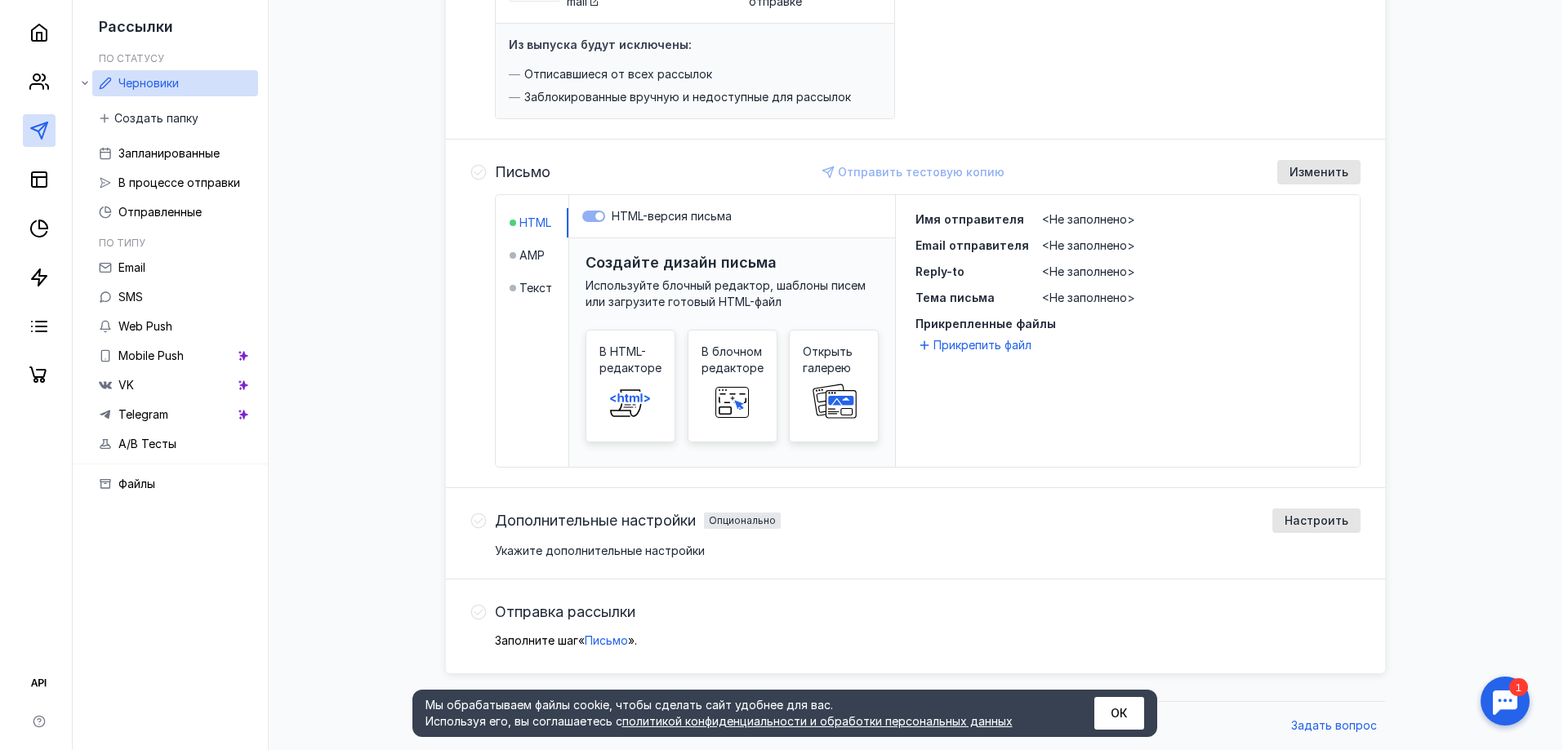
scroll to position [284, 0]
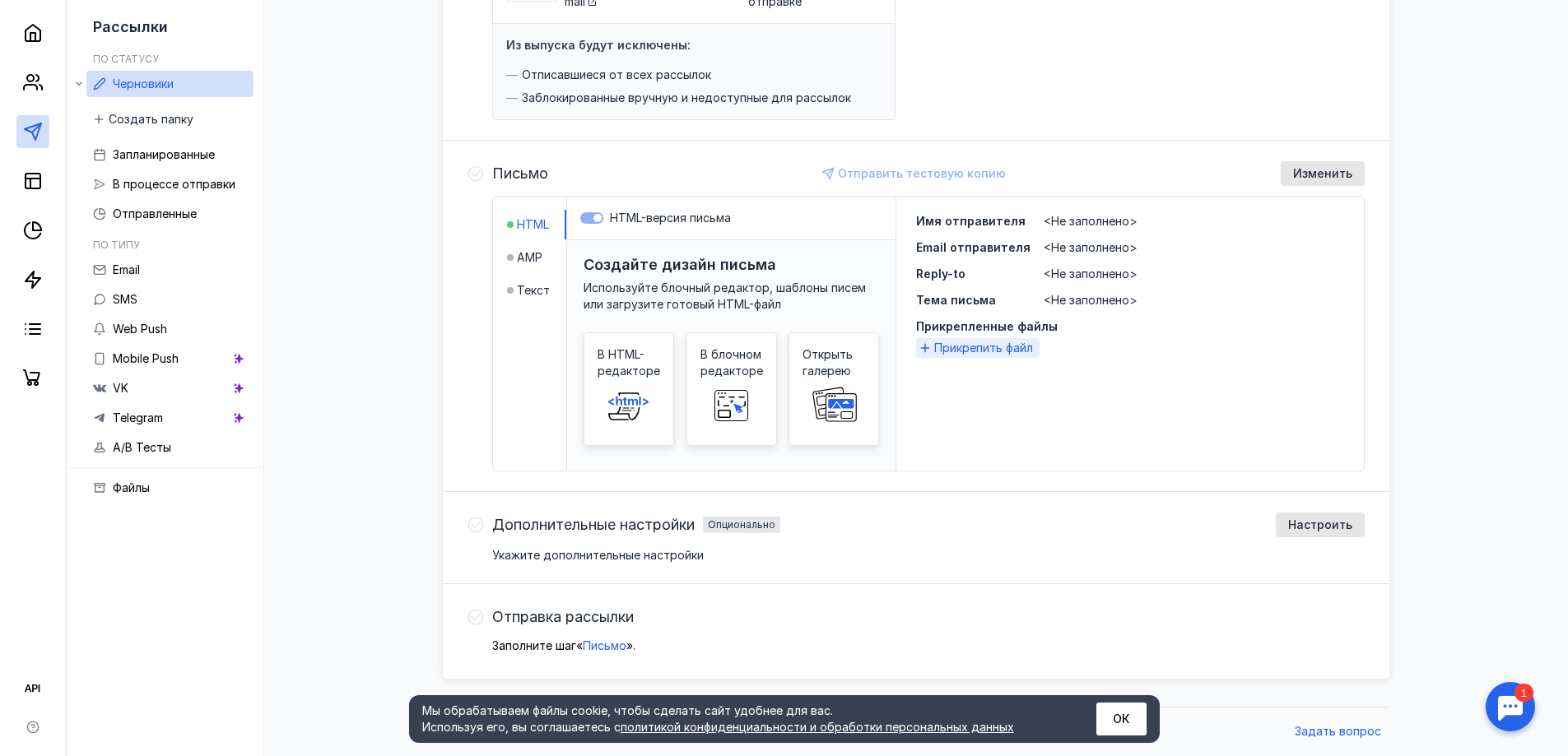
click at [989, 345] on span "Прикрепить файл" at bounding box center [984, 348] width 99 height 16
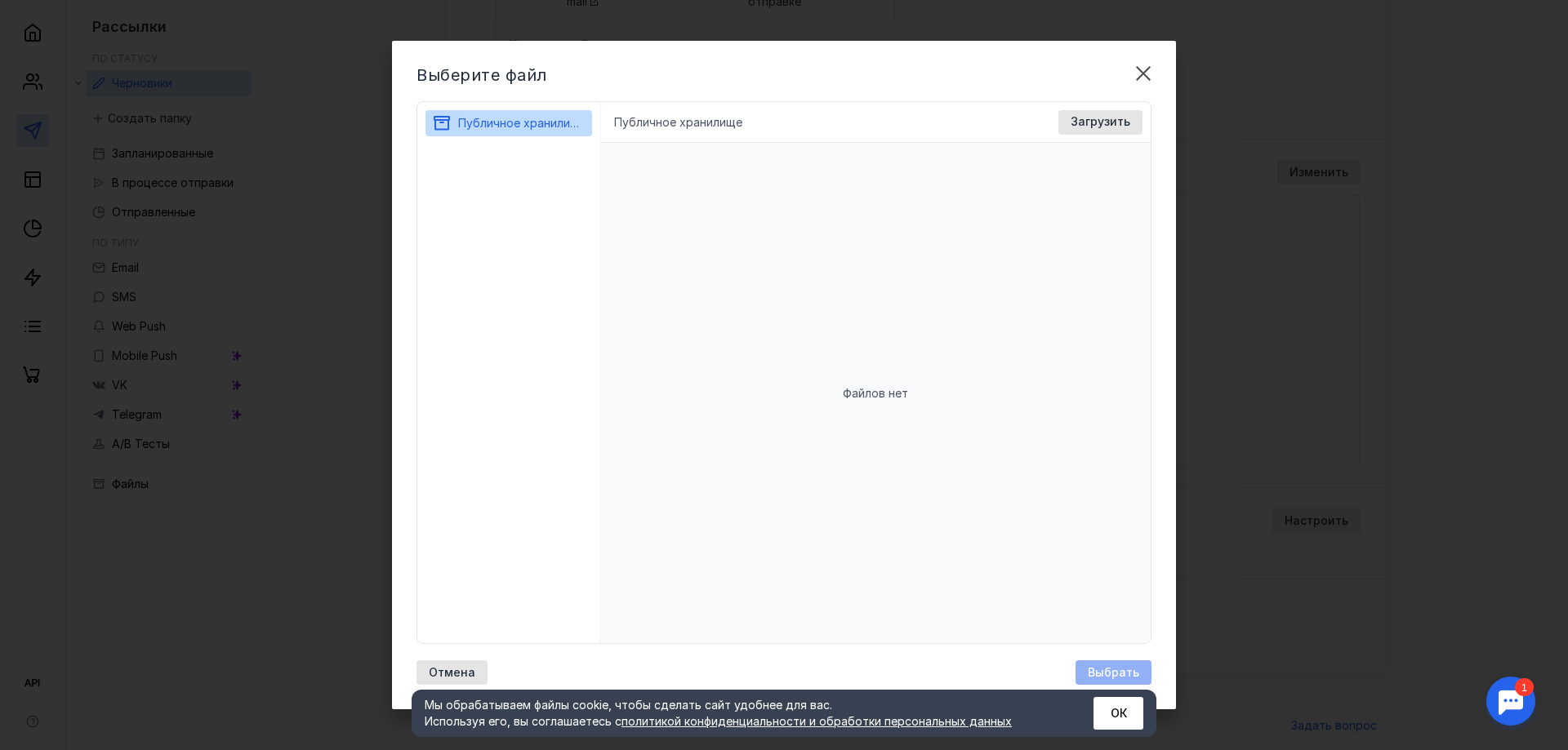
click at [704, 120] on li "Публичное хранилище" at bounding box center [678, 122] width 128 height 16
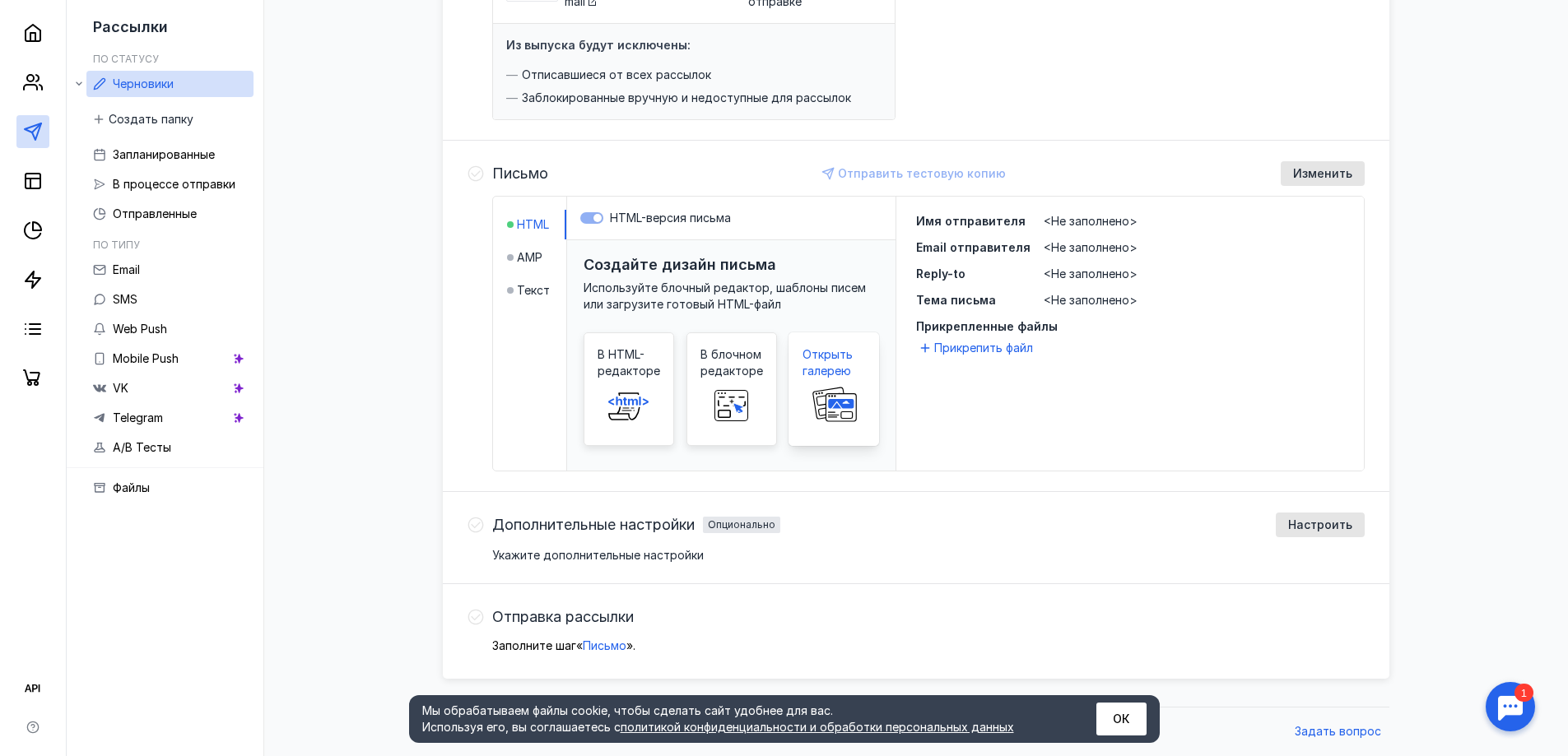
click at [843, 358] on span "Открыть галерею" at bounding box center [834, 362] width 62 height 33
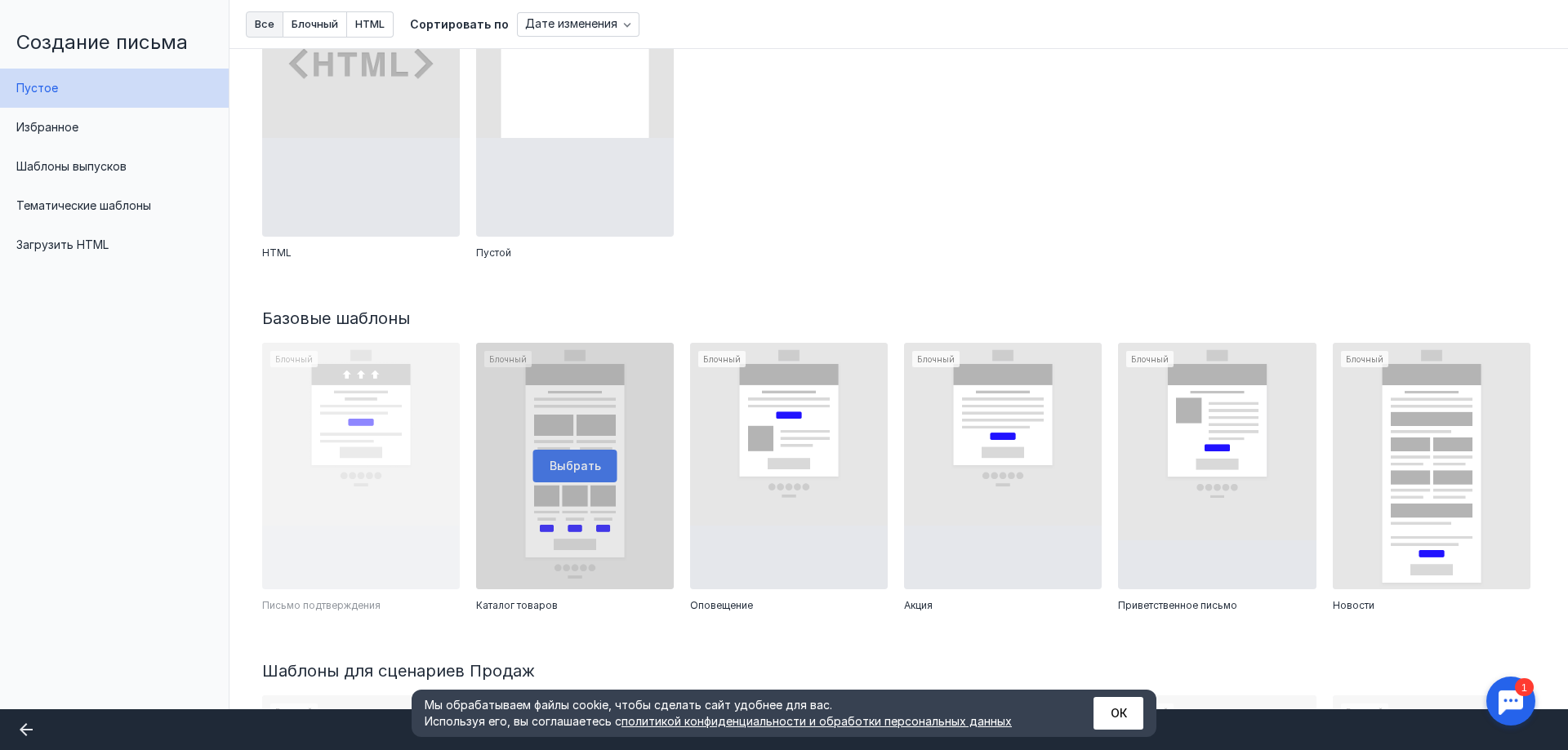
scroll to position [82, 0]
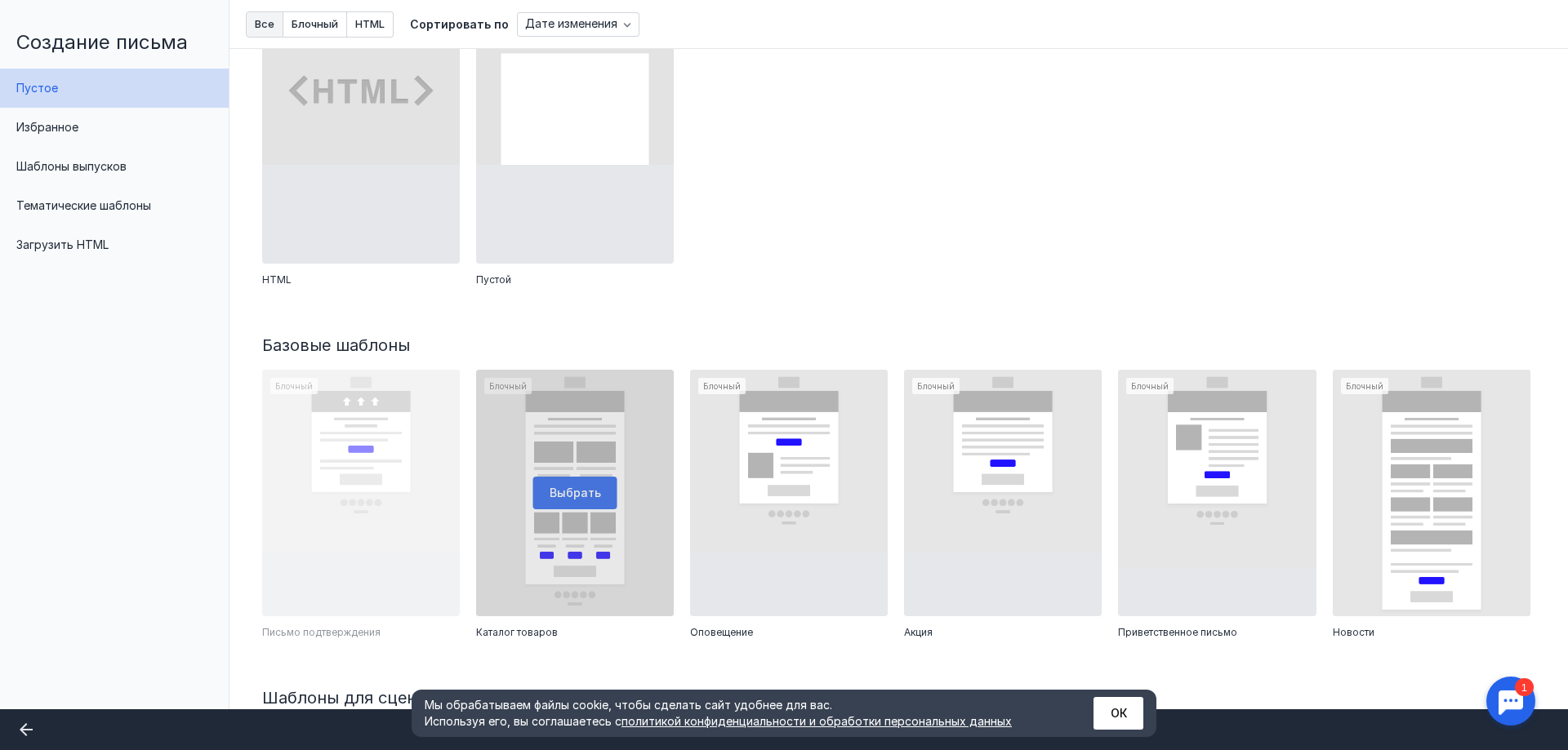
click at [578, 483] on div at bounding box center [575, 493] width 198 height 247
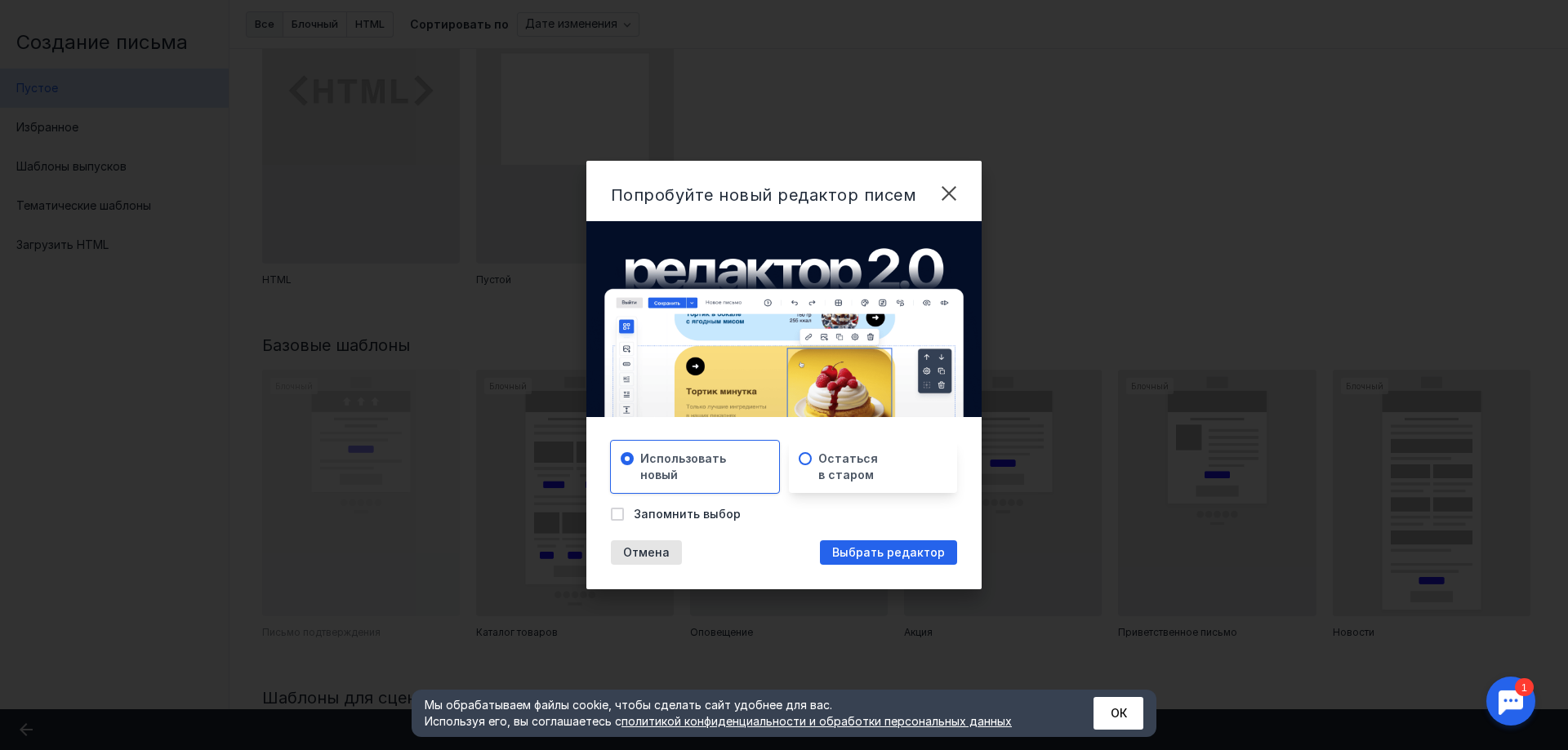
click at [819, 461] on span "Остаться в старом" at bounding box center [848, 466] width 60 height 33
click at [830, 549] on div "Выбрать редактор" at bounding box center [888, 553] width 129 height 14
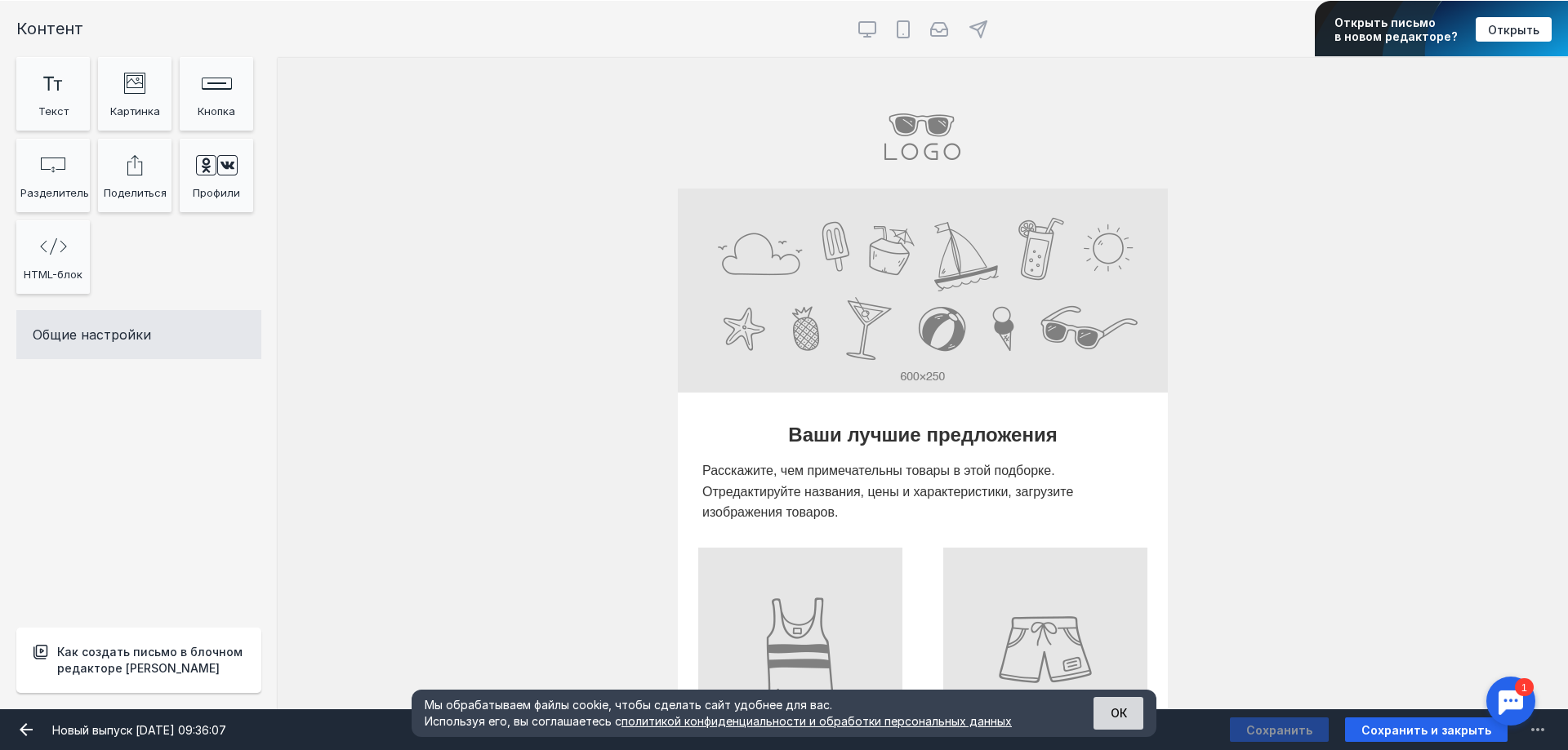
click at [1113, 698] on button "ОК" at bounding box center [1118, 714] width 50 height 33
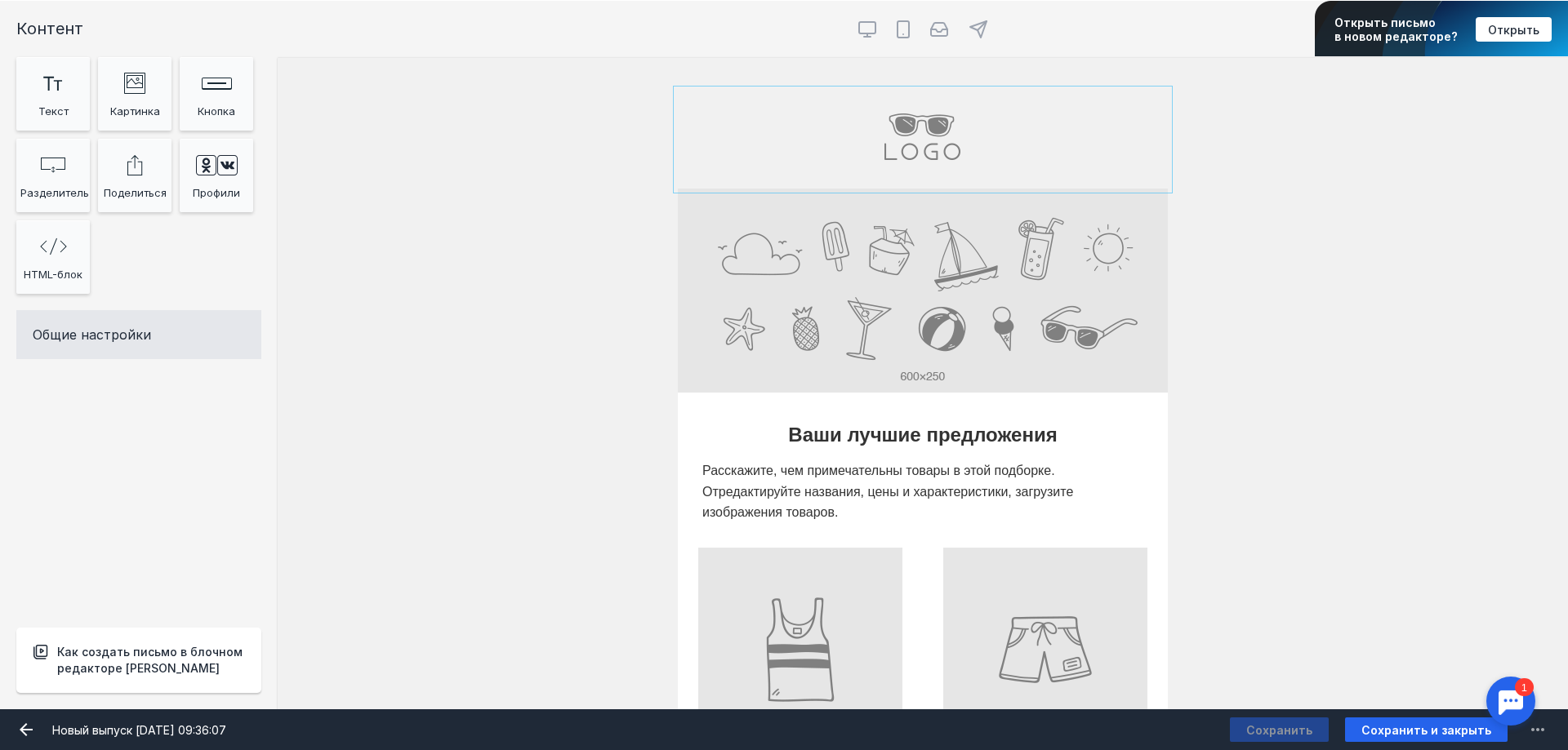
click at [920, 134] on input "file" at bounding box center [923, 139] width 490 height 98
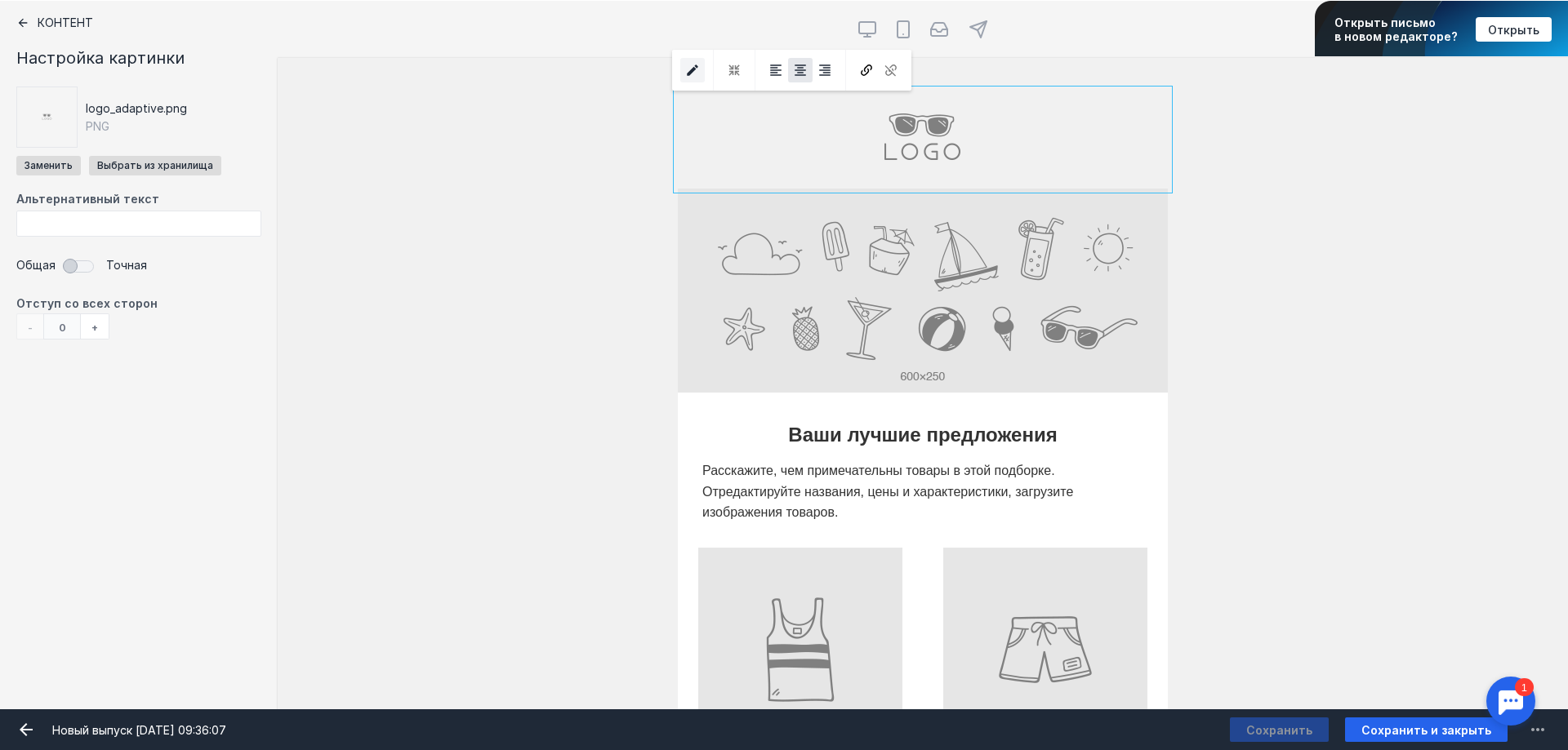
click at [685, 72] on icon "submit" at bounding box center [692, 70] width 15 height 14
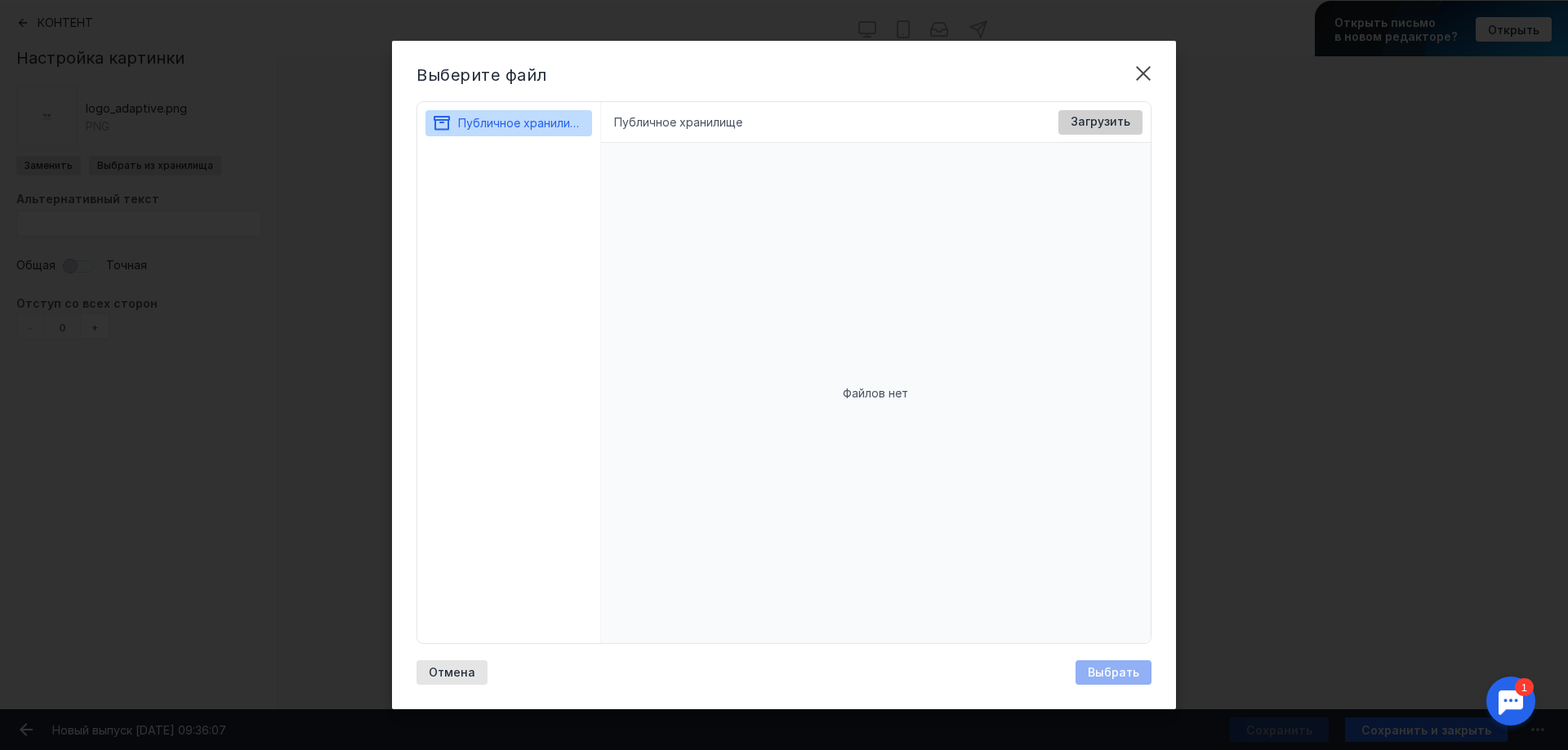
click at [1092, 120] on span "Загрузить" at bounding box center [1100, 121] width 60 height 14
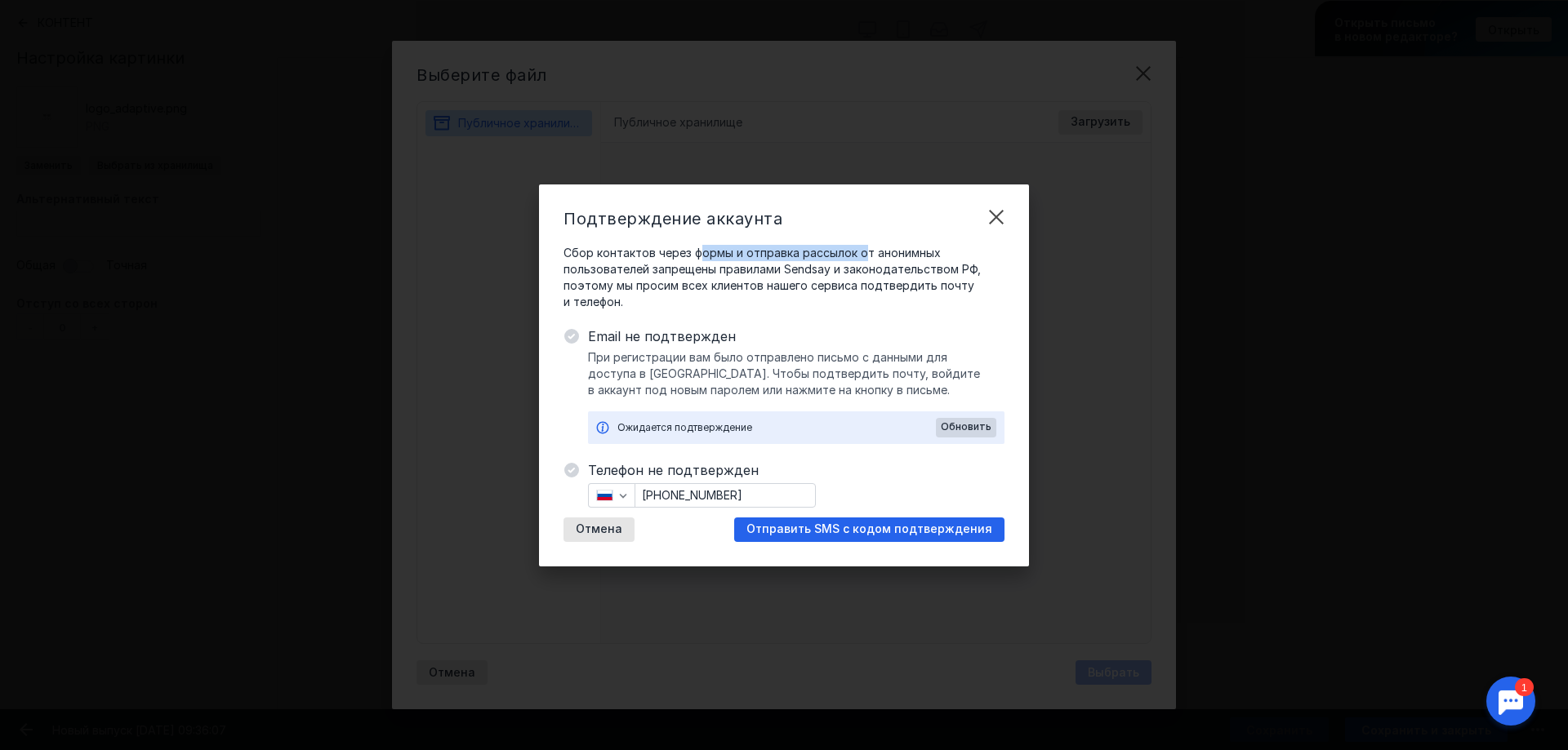
drag, startPoint x: 702, startPoint y: 255, endPoint x: 861, endPoint y: 252, distance: 159.0
click at [861, 252] on span "Сбор контактов через формы и отправка рассылок от анонимных пользователей запре…" at bounding box center [784, 277] width 441 height 65
drag, startPoint x: 857, startPoint y: 524, endPoint x: 861, endPoint y: 489, distance: 35.2
click at [861, 489] on div "Телефон не подтвержден [PHONE_NUMBER] Отмена Отправить SMS с кодом подтверждения" at bounding box center [797, 501] width 417 height 82
